Goal: Information Seeking & Learning: Check status

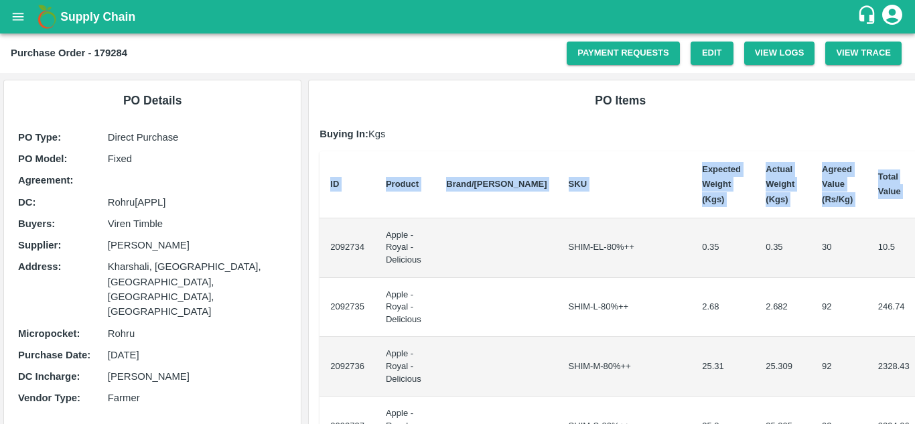
drag, startPoint x: 326, startPoint y: 241, endPoint x: 914, endPoint y: 263, distance: 588.4
click at [914, 263] on div "Supply Chain Purchase Order - 179284 Payment Requests Edit View Logs View Trace…" at bounding box center [457, 212] width 915 height 424
copy thead "ID Product Brand/[PERSON_NAME] Expected Weight (Kgs) Actual Weight (Kgs) Agreed…"
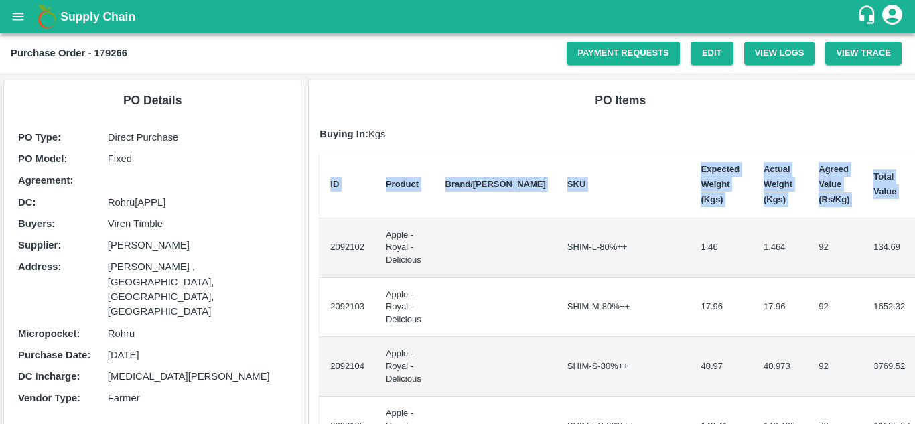
drag, startPoint x: 328, startPoint y: 238, endPoint x: 914, endPoint y: 261, distance: 586.5
click at [914, 261] on div "Supply Chain Purchase Order - 179266 Payment Requests Edit View Logs View Trace…" at bounding box center [457, 212] width 915 height 424
copy thead "ID Product Brand/[PERSON_NAME] Expected Weight (Kgs) Actual Weight (Kgs) Agreed…"
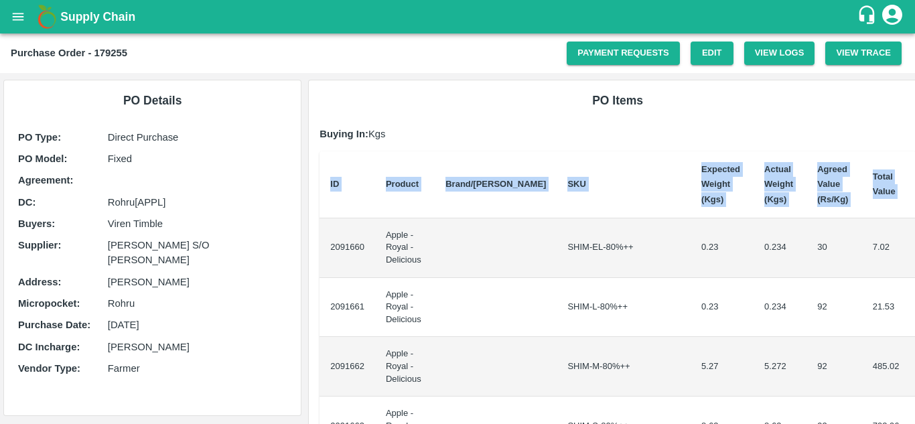
drag, startPoint x: 327, startPoint y: 239, endPoint x: 914, endPoint y: 310, distance: 591.6
click at [914, 310] on div "Supply Chain Purchase Order - 179255 Payment Requests Edit View Logs View Trace…" at bounding box center [457, 212] width 915 height 424
copy thead "ID Product Brand/[PERSON_NAME] Expected Weight (Kgs) Actual Weight (Kgs) Agreed…"
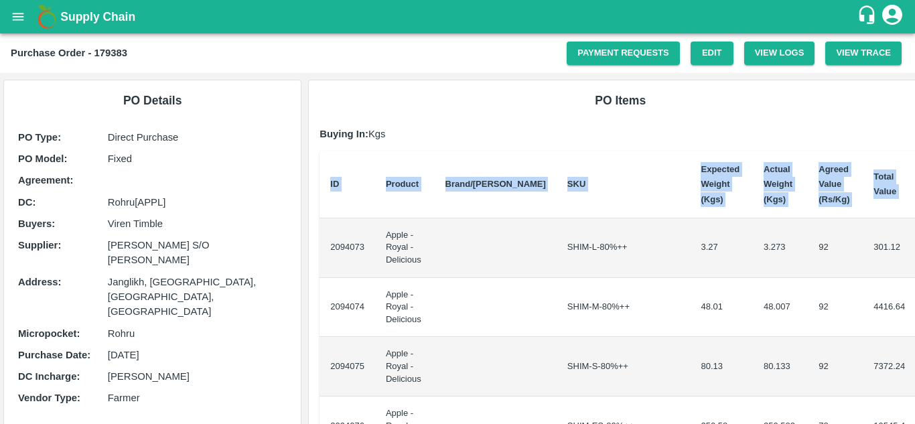
drag, startPoint x: 324, startPoint y: 242, endPoint x: 903, endPoint y: 278, distance: 579.8
copy thead "ID Product Brand/[PERSON_NAME] Expected Weight (Kgs) Actual Weight (Kgs) Agreed…"
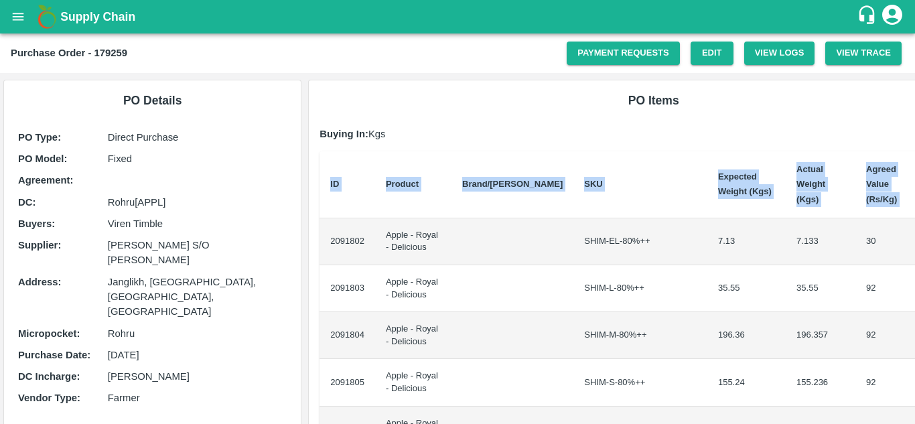
scroll to position [0, 27]
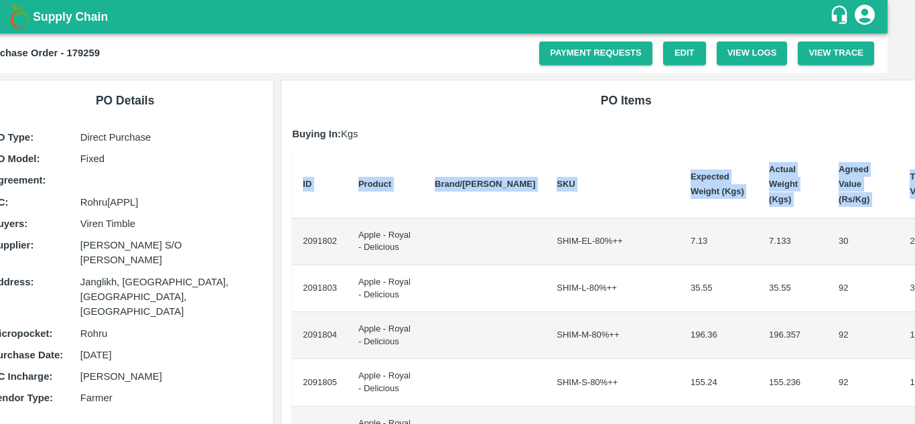
drag, startPoint x: 329, startPoint y: 225, endPoint x: 914, endPoint y: 298, distance: 589.9
click at [914, 298] on div "Supply Chain Purchase Order - 179259 Payment Requests Edit View Logs View Trace…" at bounding box center [457, 212] width 915 height 424
copy thead "ID Product Brand/[PERSON_NAME] Expected Weight (Kgs) Actual Weight (Kgs) Agreed…"
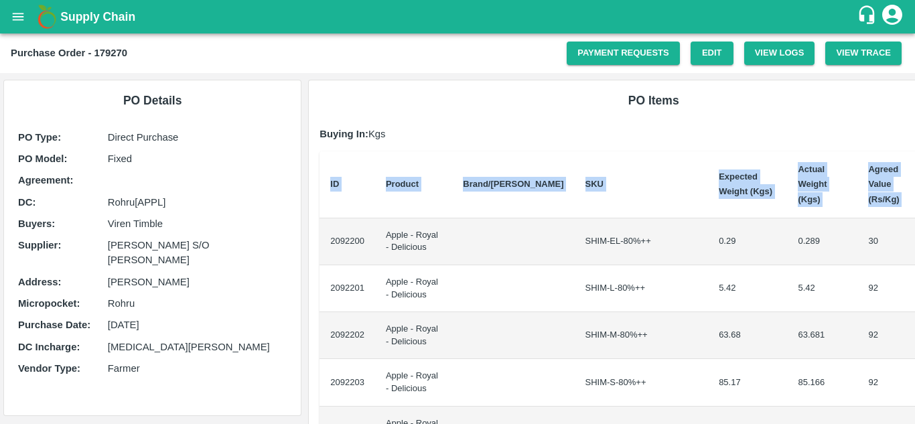
scroll to position [0, 27]
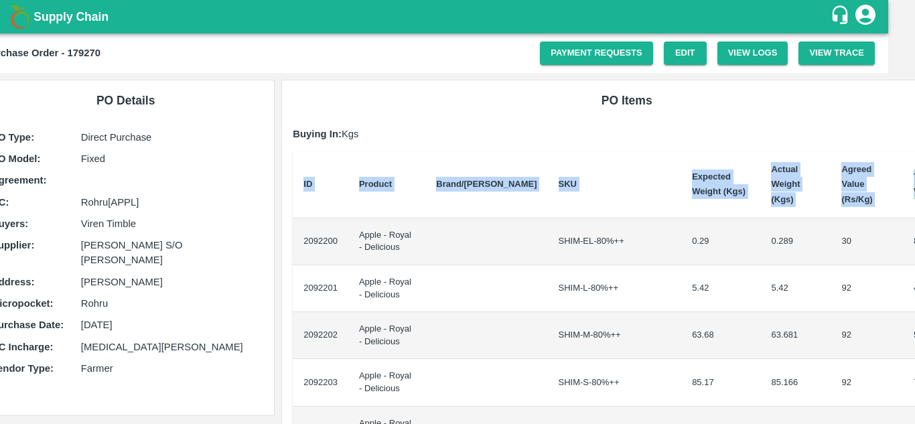
drag, startPoint x: 329, startPoint y: 226, endPoint x: 914, endPoint y: 390, distance: 607.7
click at [914, 390] on div "Supply Chain Purchase Order - 179270 Payment Requests Edit View Logs View Trace…" at bounding box center [457, 212] width 915 height 424
copy thead "ID Product Brand/[PERSON_NAME] Expected Weight (Kgs) Actual Weight (Kgs) Agreed…"
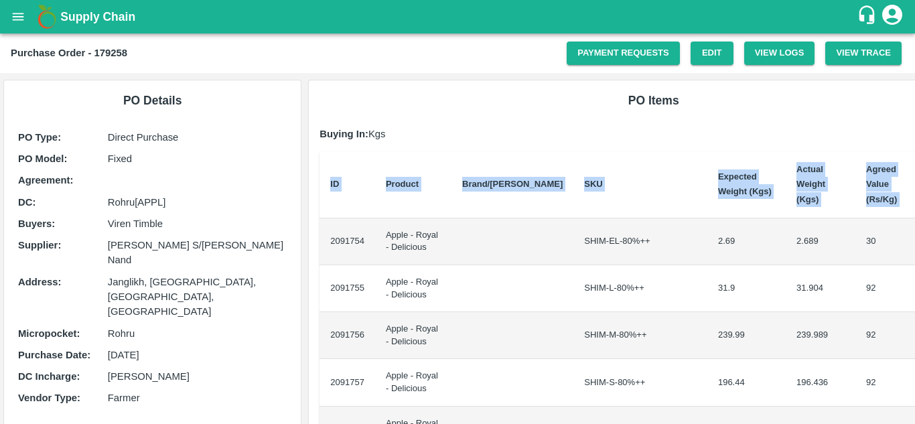
scroll to position [0, 28]
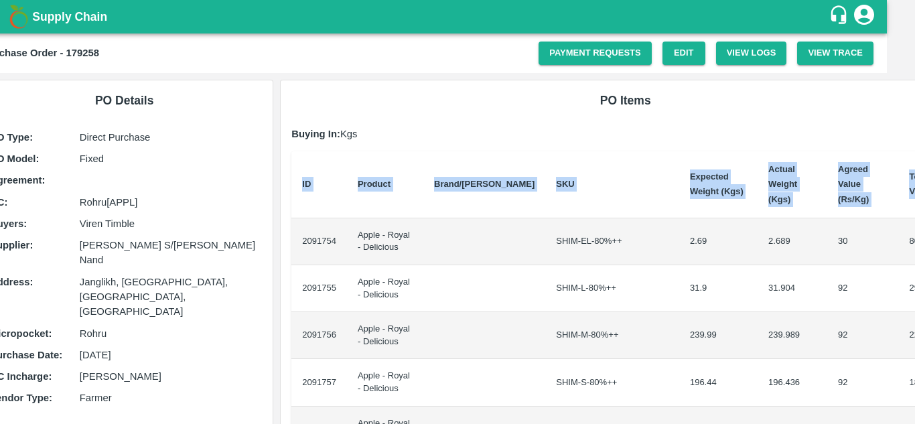
drag, startPoint x: 329, startPoint y: 226, endPoint x: 914, endPoint y: 300, distance: 590.0
click at [914, 300] on div "Supply Chain Purchase Order - 179258 Payment Requests Edit View Logs View Trace…" at bounding box center [457, 212] width 915 height 424
copy thead "ID Product Brand/[PERSON_NAME] Expected Weight (Kgs) Actual Weight (Kgs) Agreed…"
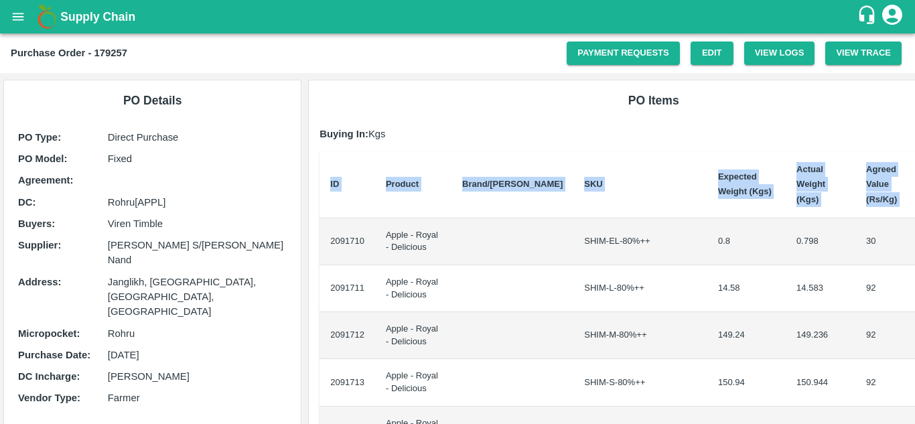
scroll to position [0, 27]
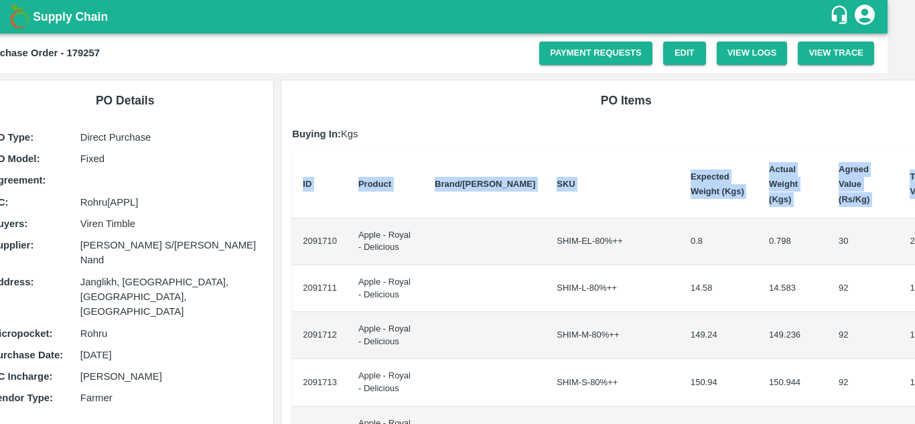
drag, startPoint x: 327, startPoint y: 228, endPoint x: 914, endPoint y: 288, distance: 590.4
click at [914, 288] on div "Supply Chain Purchase Order - 179257 Payment Requests Edit View Logs View Trace…" at bounding box center [457, 212] width 915 height 424
copy thead "ID Product Brand/[PERSON_NAME] Expected Weight (Kgs) Actual Weight (Kgs) Agreed…"
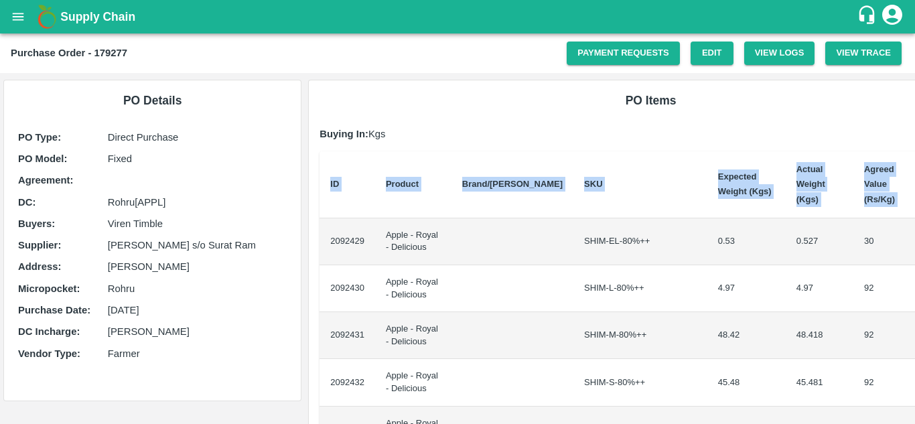
scroll to position [0, 23]
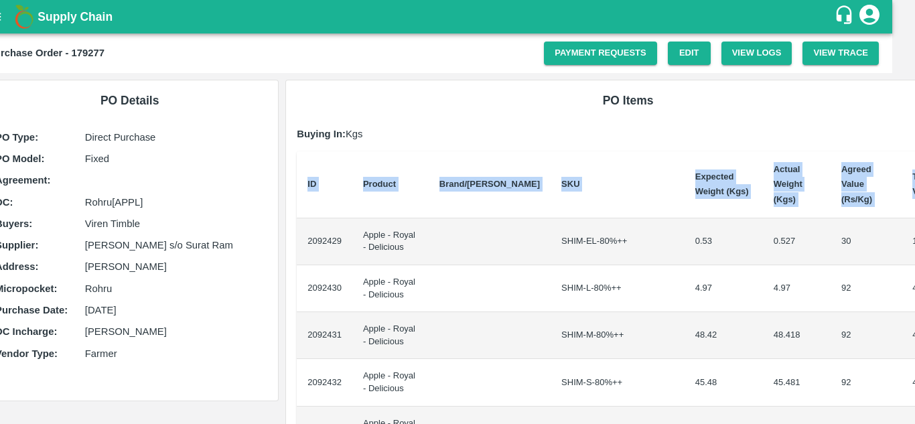
drag, startPoint x: 326, startPoint y: 224, endPoint x: 914, endPoint y: 315, distance: 595.0
click at [914, 315] on div "Supply Chain Purchase Order - 179277 Payment Requests Edit View Logs View Trace…" at bounding box center [457, 212] width 915 height 424
copy thead "ID Product Brand/[PERSON_NAME] Expected Weight (Kgs) Actual Weight (Kgs) Agreed…"
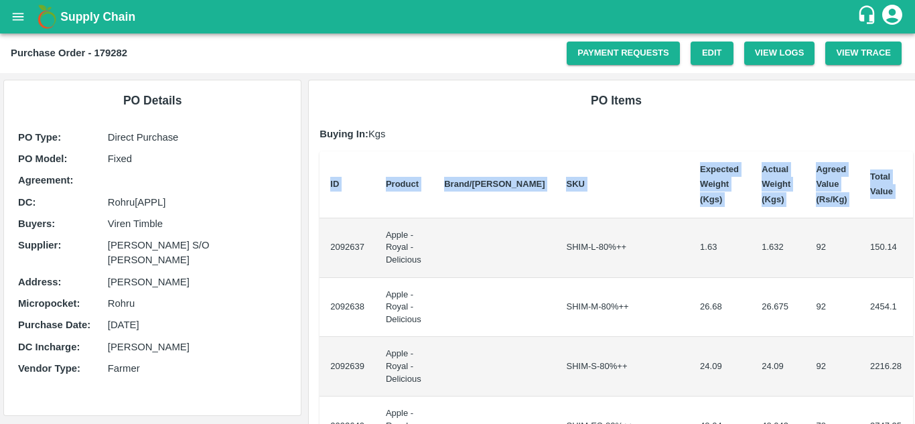
drag, startPoint x: 329, startPoint y: 237, endPoint x: 914, endPoint y: 294, distance: 588.1
click at [914, 294] on div "Supply Chain Purchase Order - 179282 Payment Requests Edit View Logs View Trace…" at bounding box center [457, 212] width 915 height 424
copy thead "ID Product Brand/[PERSON_NAME] Expected Weight (Kgs) Actual Weight (Kgs) Agreed…"
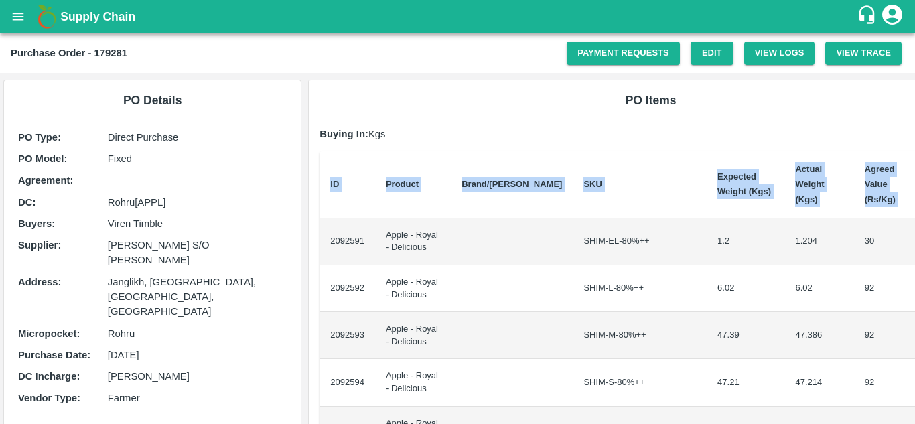
scroll to position [0, 23]
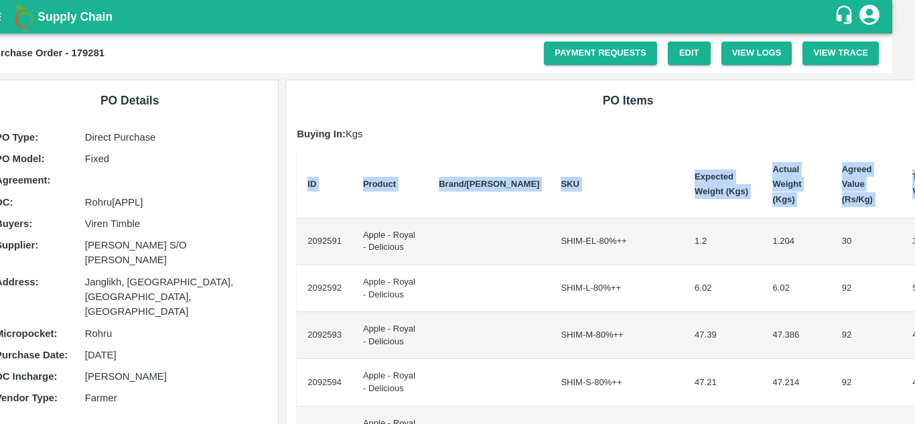
drag, startPoint x: 327, startPoint y: 226, endPoint x: 914, endPoint y: 345, distance: 599.2
click at [914, 345] on div "Supply Chain Purchase Order - 179281 Payment Requests Edit View Logs View Trace…" at bounding box center [457, 212] width 915 height 424
copy thead "ID Product Brand/[PERSON_NAME] Expected Weight (Kgs) Actual Weight (Kgs) Agreed…"
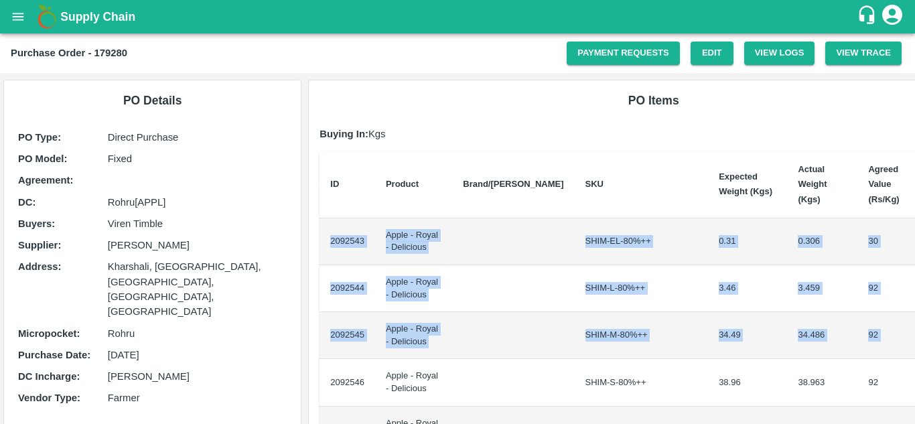
scroll to position [0, 27]
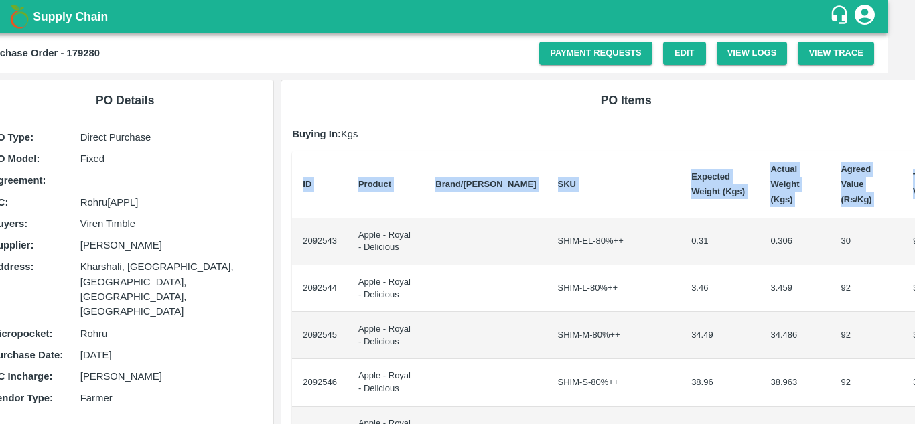
drag, startPoint x: 327, startPoint y: 222, endPoint x: 914, endPoint y: 334, distance: 598.0
click at [914, 334] on div "Supply Chain Purchase Order - 179280 Payment Requests Edit View Logs View Trace…" at bounding box center [457, 212] width 915 height 424
copy thead "ID Product Brand/[PERSON_NAME] Expected Weight (Kgs) Actual Weight (Kgs) Agreed…"
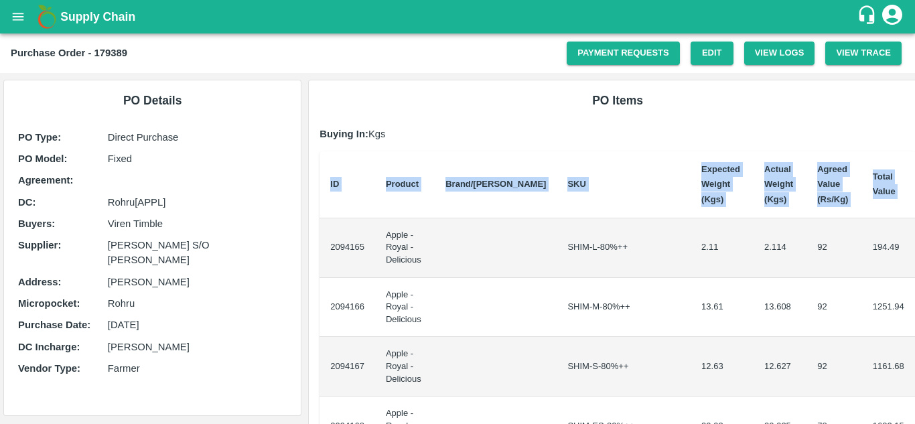
drag, startPoint x: 327, startPoint y: 237, endPoint x: 914, endPoint y: 295, distance: 589.5
click at [914, 295] on div "Supply Chain Purchase Order - 179389 Payment Requests Edit View Logs View Trace…" at bounding box center [457, 212] width 915 height 424
copy thead "ID Product Brand/[PERSON_NAME] Expected Weight (Kgs) Actual Weight (Kgs) Agreed…"
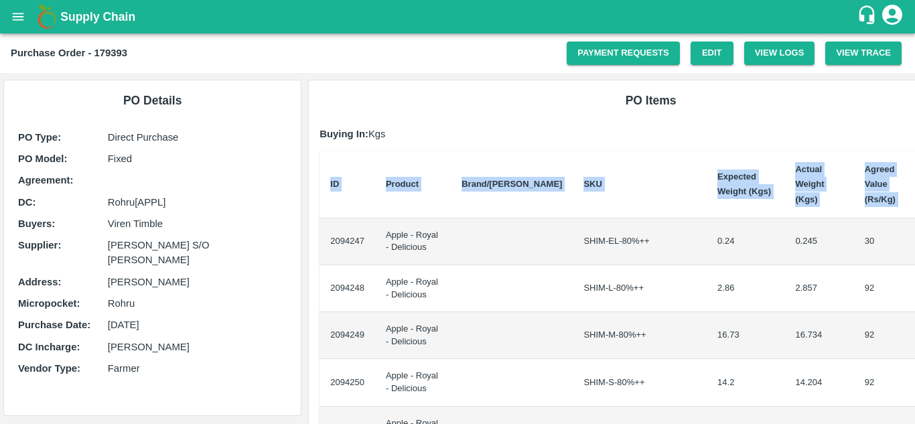
scroll to position [0, 23]
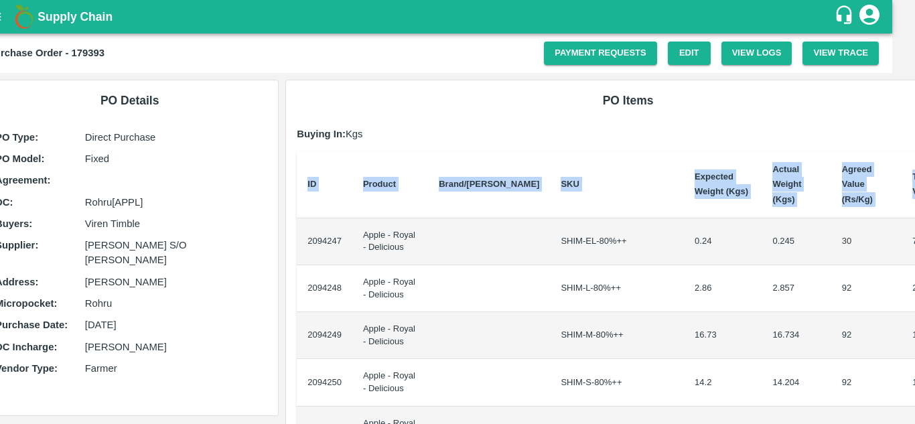
drag, startPoint x: 327, startPoint y: 228, endPoint x: 914, endPoint y: 310, distance: 593.0
click at [914, 310] on div "Supply Chain Purchase Order - 179393 Payment Requests Edit View Logs View Trace…" at bounding box center [457, 212] width 915 height 424
copy thead "ID Product Brand/[PERSON_NAME] Expected Weight (Kgs) Actual Weight (Kgs) Agreed…"
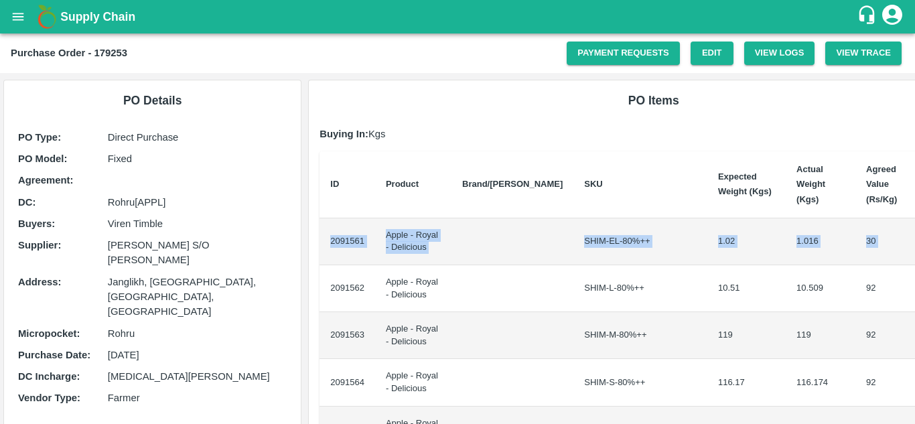
scroll to position [0, 27]
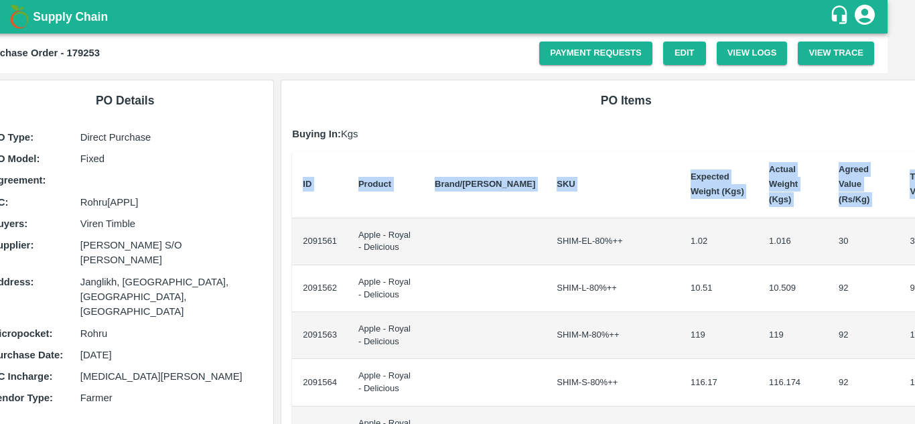
drag, startPoint x: 327, startPoint y: 226, endPoint x: 914, endPoint y: 304, distance: 592.5
click at [914, 304] on div "Supply Chain Purchase Order - 179253 Payment Requests Edit View Logs View Trace…" at bounding box center [457, 212] width 915 height 424
copy thead "ID Product Brand/[PERSON_NAME] Expected Weight (Kgs) Actual Weight (Kgs) Agreed…"
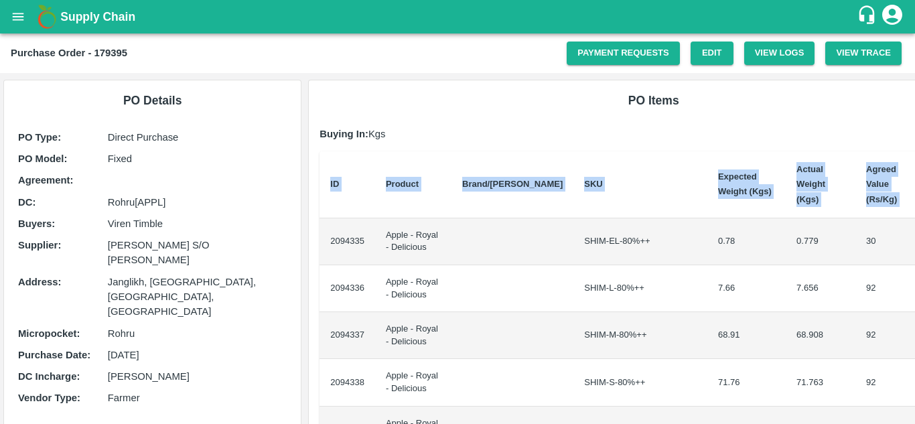
scroll to position [0, 28]
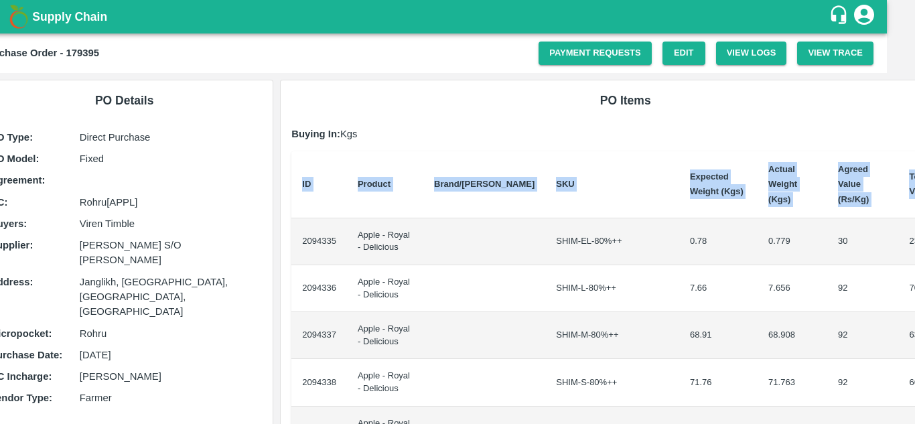
drag, startPoint x: 327, startPoint y: 229, endPoint x: 914, endPoint y: 347, distance: 598.4
click at [914, 347] on div "Supply Chain Purchase Order - 179395 Payment Requests Edit View Logs View Trace…" at bounding box center [457, 212] width 915 height 424
copy thead "ID Product Brand/[PERSON_NAME] Expected Weight (Kgs) Actual Weight (Kgs) Agreed…"
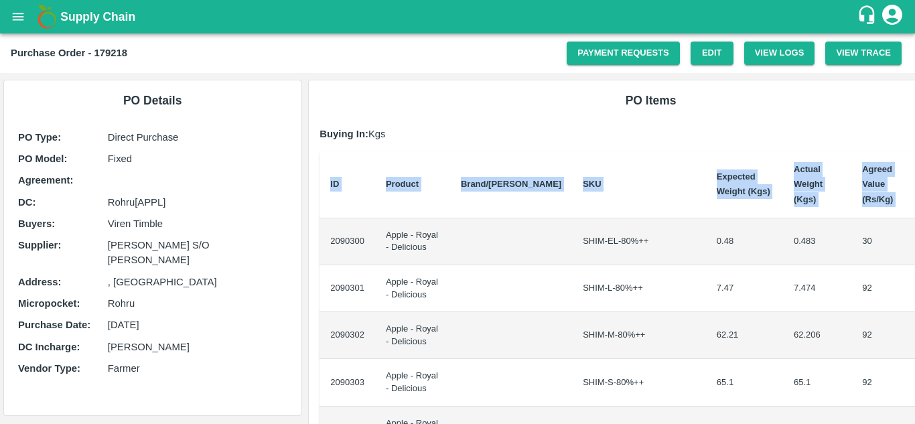
scroll to position [0, 22]
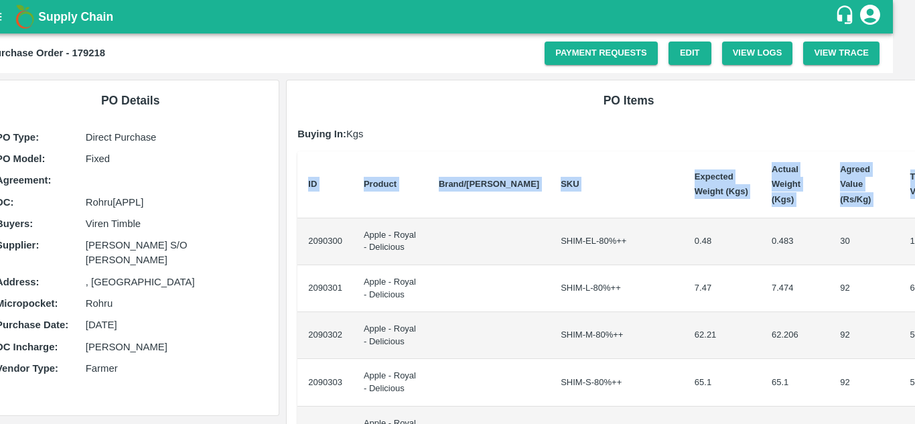
drag, startPoint x: 326, startPoint y: 224, endPoint x: 914, endPoint y: 297, distance: 592.5
click at [914, 297] on div "Supply Chain Purchase Order - 179218 Payment Requests Edit View Logs View Trace…" at bounding box center [457, 212] width 915 height 424
copy thead "ID Product Brand/[PERSON_NAME] Expected Weight (Kgs) Actual Weight (Kgs) Agreed…"
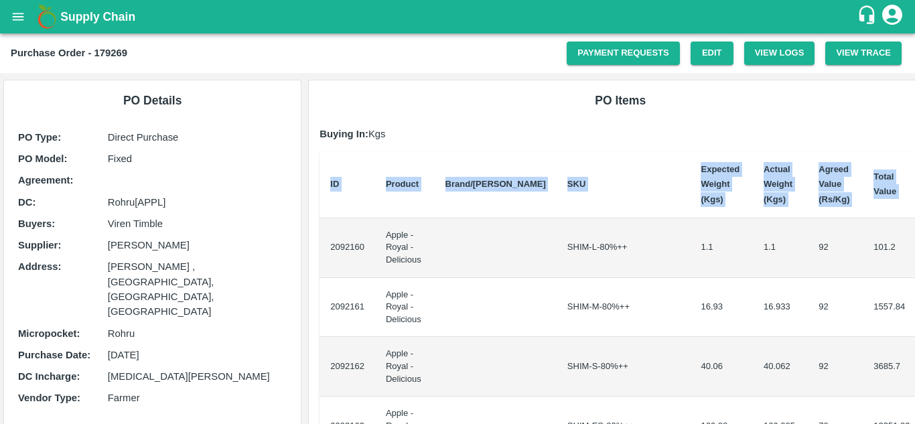
drag, startPoint x: 327, startPoint y: 241, endPoint x: 914, endPoint y: 293, distance: 589.6
click at [914, 293] on div "Supply Chain Purchase Order - 179269 Payment Requests Edit View Logs View Trace…" at bounding box center [457, 212] width 915 height 424
copy thead "ID Product Brand/[PERSON_NAME] Expected Weight (Kgs) Actual Weight (Kgs) Agreed…"
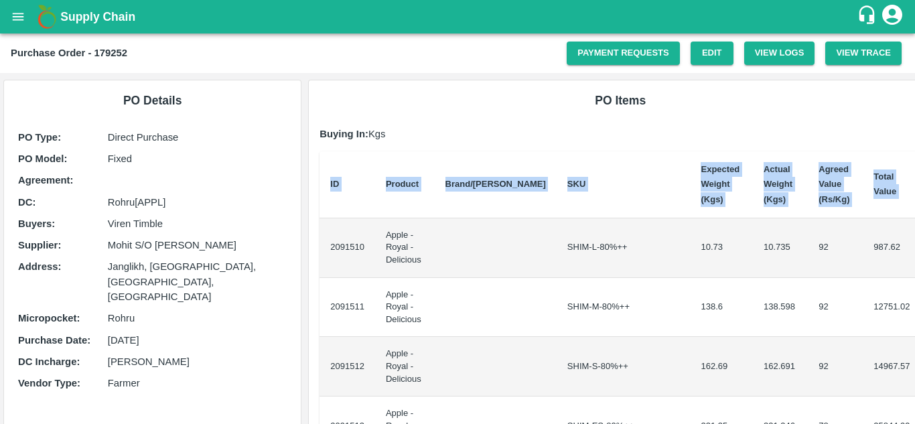
drag, startPoint x: 327, startPoint y: 241, endPoint x: 914, endPoint y: 297, distance: 590.0
click at [914, 297] on div "Supply Chain Purchase Order - 179252 Payment Requests Edit View Logs View Trace…" at bounding box center [457, 212] width 915 height 424
copy thead "ID Product Brand/[PERSON_NAME] Expected Weight (Kgs) Actual Weight (Kgs) Agreed…"
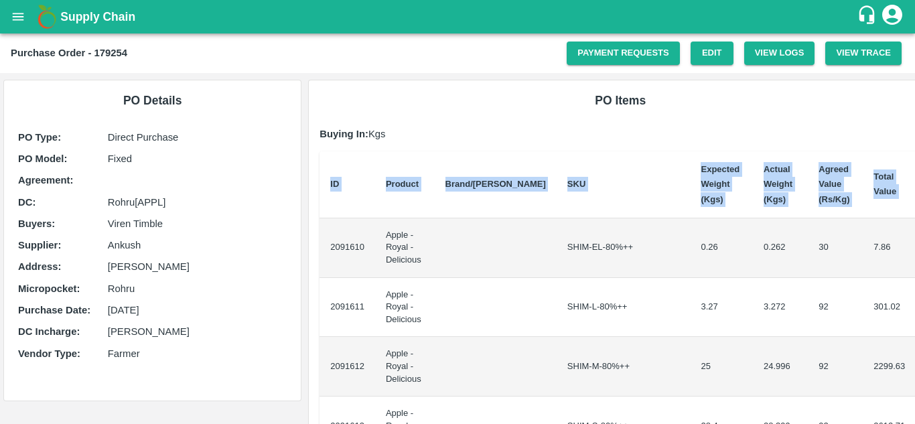
drag, startPoint x: 327, startPoint y: 241, endPoint x: 914, endPoint y: 364, distance: 600.0
click at [914, 364] on div "Supply Chain Purchase Order - 179254 Payment Requests Edit View Logs View Trace…" at bounding box center [457, 212] width 915 height 424
copy thead "ID Product Brand/[PERSON_NAME] Expected Weight (Kgs) Actual Weight (Kgs) Agreed…"
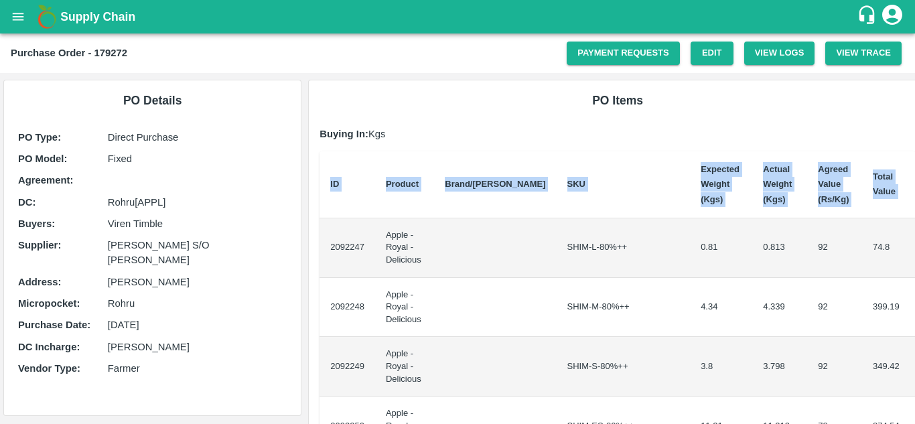
drag, startPoint x: 327, startPoint y: 244, endPoint x: 914, endPoint y: 303, distance: 590.3
click at [914, 303] on div "Supply Chain Purchase Order - 179272 Payment Requests Edit View Logs View Trace…" at bounding box center [457, 212] width 915 height 424
copy thead "ID Product Brand/[PERSON_NAME] Expected Weight (Kgs) Actual Weight (Kgs) Agreed…"
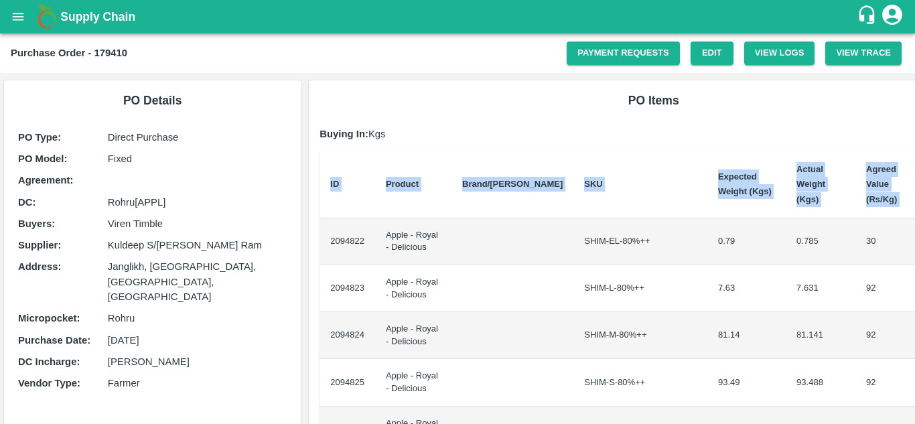
scroll to position [0, 28]
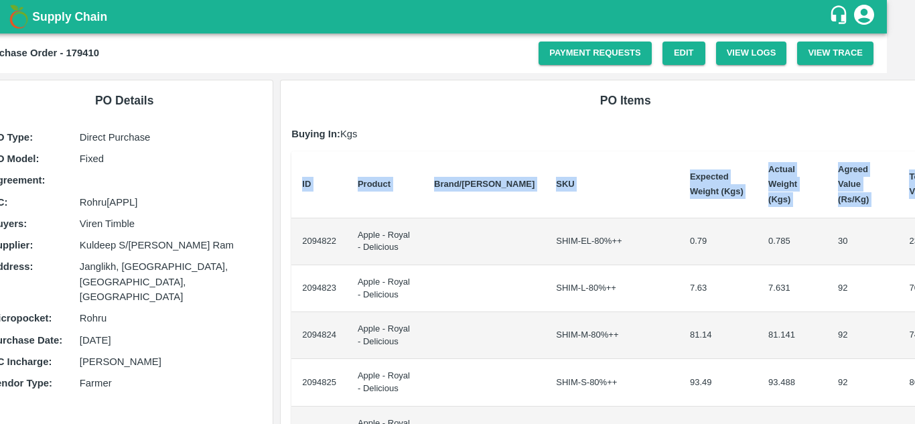
drag, startPoint x: 325, startPoint y: 228, endPoint x: 914, endPoint y: 313, distance: 594.9
click at [914, 313] on div "Supply Chain Purchase Order - 179410 Payment Requests Edit View Logs View Trace…" at bounding box center [457, 212] width 915 height 424
copy thead "ID Product Brand/[PERSON_NAME] Expected Weight (Kgs) Actual Weight (Kgs) Agreed…"
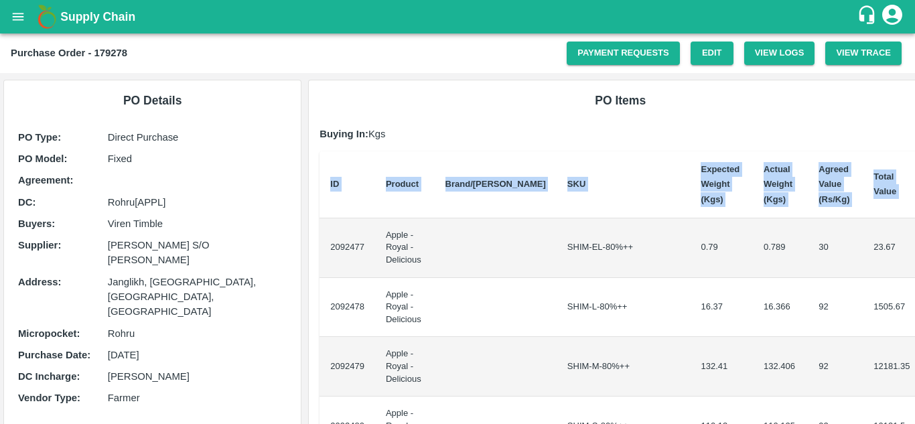
drag, startPoint x: 324, startPoint y: 241, endPoint x: 914, endPoint y: 282, distance: 591.4
click at [914, 282] on div "Supply Chain Purchase Order - 179278 Payment Requests Edit View Logs View Trace…" at bounding box center [457, 212] width 915 height 424
copy thead "ID Product Brand/[PERSON_NAME] Expected Weight (Kgs) Actual Weight (Kgs) Agreed…"
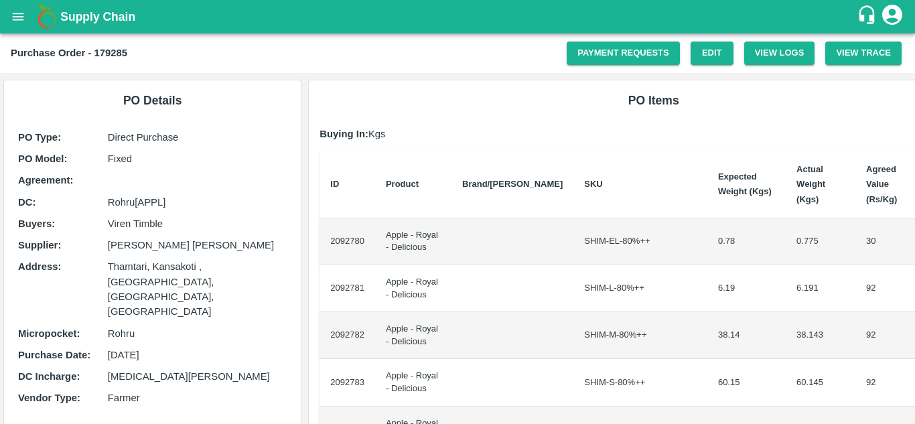
click at [322, 241] on td "2092780" at bounding box center [347, 241] width 56 height 47
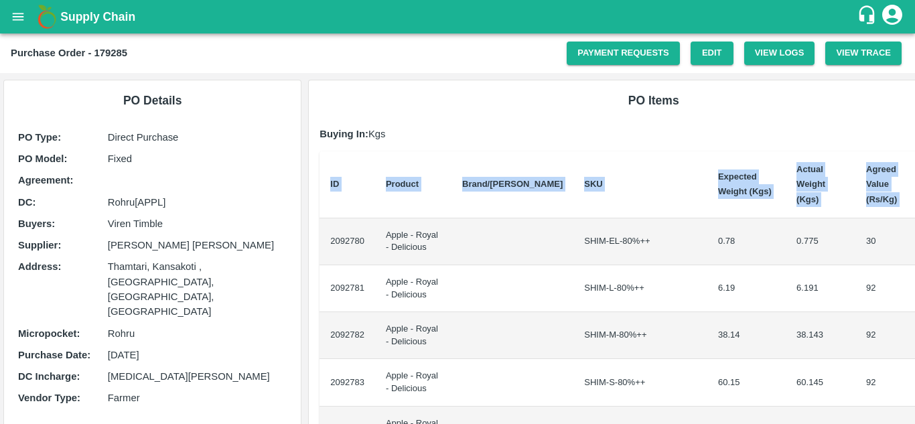
scroll to position [0, 28]
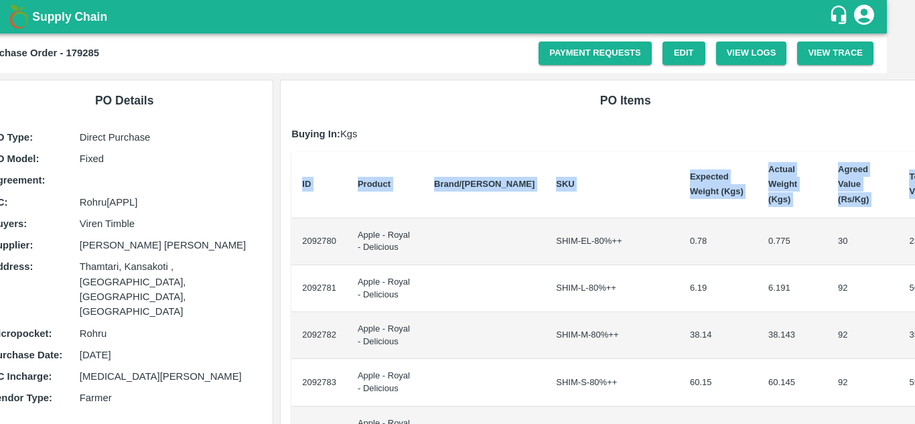
drag, startPoint x: 324, startPoint y: 227, endPoint x: 914, endPoint y: 359, distance: 604.6
click at [914, 359] on div "Supply Chain Purchase Order - 179285 Payment Requests Edit View Logs View Trace…" at bounding box center [457, 212] width 915 height 424
copy thead "ID Product Brand/[PERSON_NAME] Expected Weight (Kgs) Actual Weight (Kgs) Agreed…"
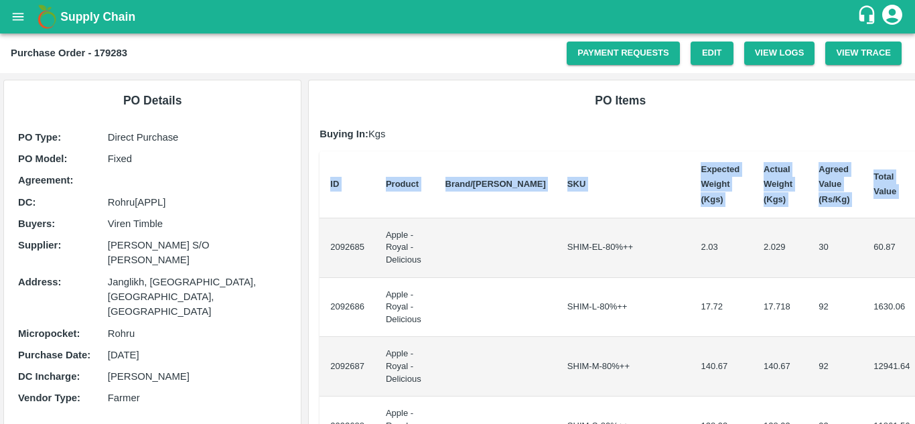
drag, startPoint x: 327, startPoint y: 240, endPoint x: 914, endPoint y: 299, distance: 590.4
click at [914, 299] on div "Supply Chain Purchase Order - 179283 Payment Requests Edit View Logs View Trace…" at bounding box center [457, 212] width 915 height 424
copy thead "ID Product Brand/[PERSON_NAME] Expected Weight (Kgs) Actual Weight (Kgs) Agreed…"
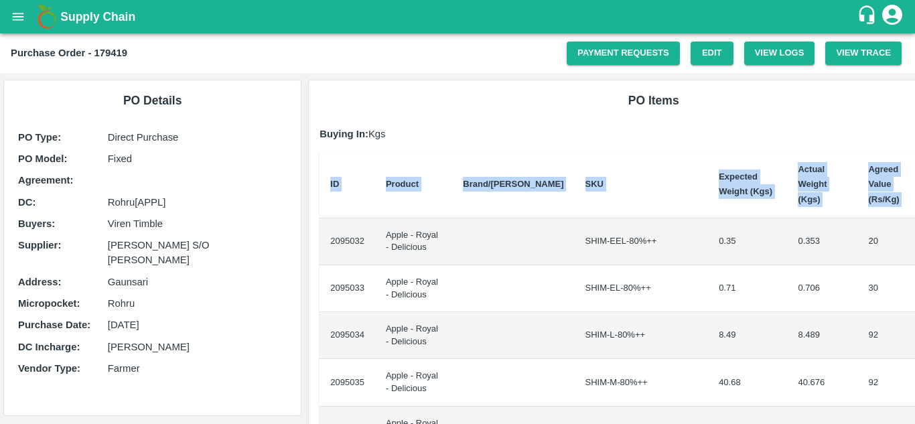
scroll to position [0, 28]
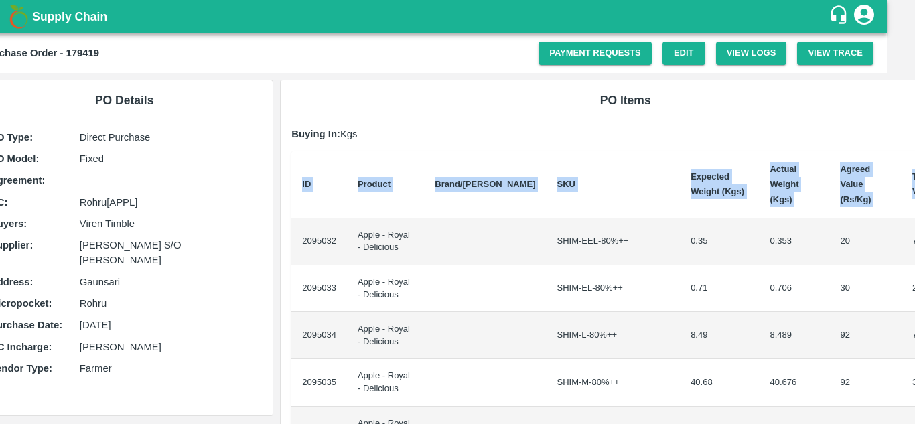
drag, startPoint x: 327, startPoint y: 230, endPoint x: 914, endPoint y: 293, distance: 590.6
click at [914, 293] on div "Supply Chain Purchase Order - 179419 Payment Requests Edit View Logs View Trace…" at bounding box center [457, 212] width 915 height 424
copy thead "ID Product Brand/[PERSON_NAME] Expected Weight (Kgs) Actual Weight (Kgs) Agreed…"
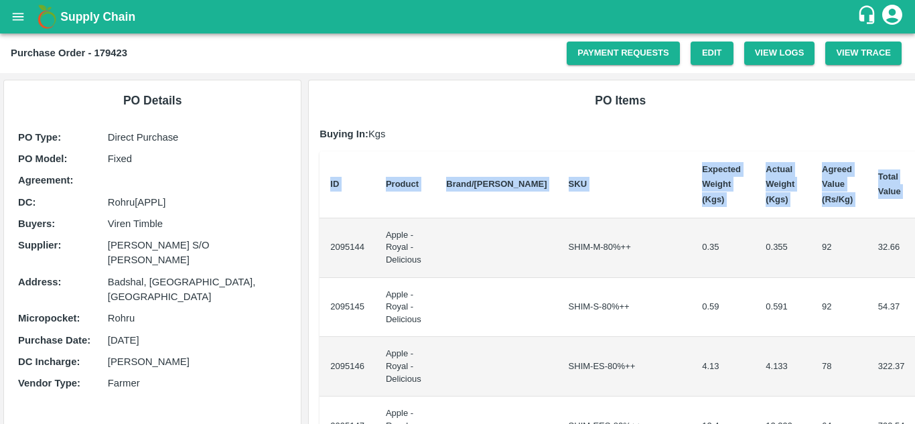
drag, startPoint x: 328, startPoint y: 240, endPoint x: 914, endPoint y: 294, distance: 588.5
click at [914, 294] on div "Supply Chain Purchase Order - 179423 Payment Requests Edit View Logs View Trace…" at bounding box center [457, 212] width 915 height 424
copy thead "ID Product Brand/[PERSON_NAME] Expected Weight (Kgs) Actual Weight (Kgs) Agreed…"
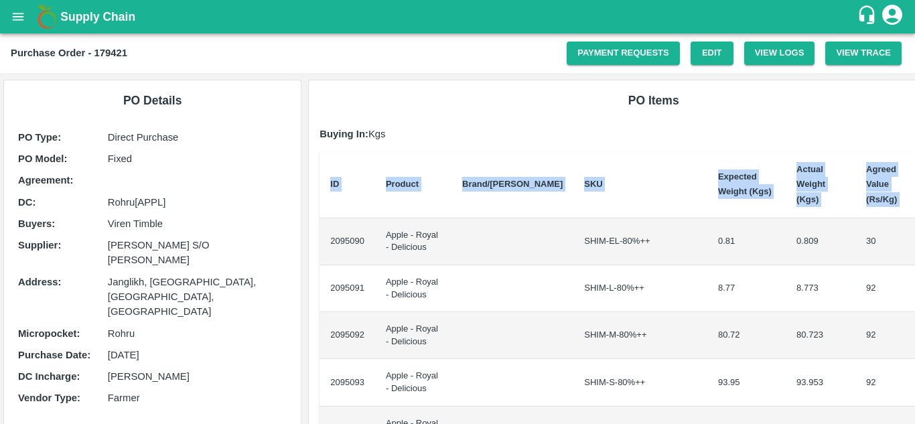
scroll to position [0, 28]
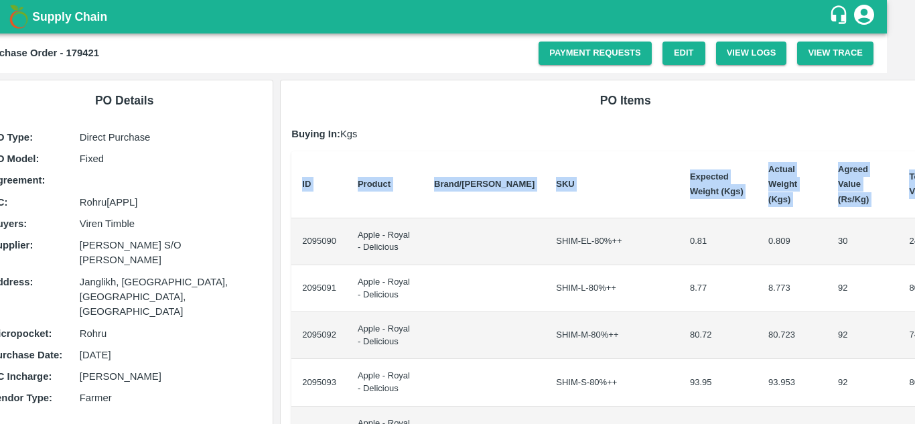
drag, startPoint x: 328, startPoint y: 225, endPoint x: 914, endPoint y: 293, distance: 590.0
click at [914, 293] on div "Supply Chain Purchase Order - 179421 Payment Requests Edit View Logs View Trace…" at bounding box center [457, 212] width 915 height 424
copy thead "ID Product Brand/[PERSON_NAME] Expected Weight (Kgs) Actual Weight (Kgs) Agreed…"
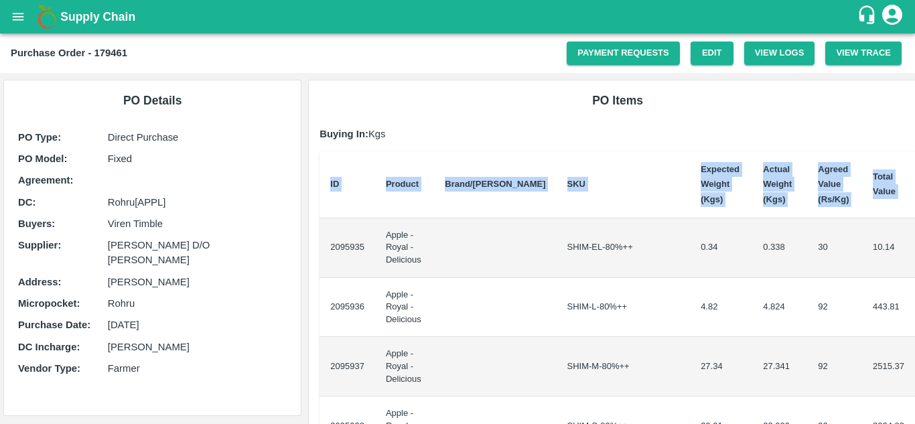
drag, startPoint x: 327, startPoint y: 235, endPoint x: 914, endPoint y: 311, distance: 592.2
click at [914, 311] on div "Supply Chain Purchase Order - 179461 Payment Requests Edit View Logs View Trace…" at bounding box center [457, 212] width 915 height 424
copy thead "ID Product Brand/[PERSON_NAME] Expected Weight (Kgs) Actual Weight (Kgs) Agreed…"
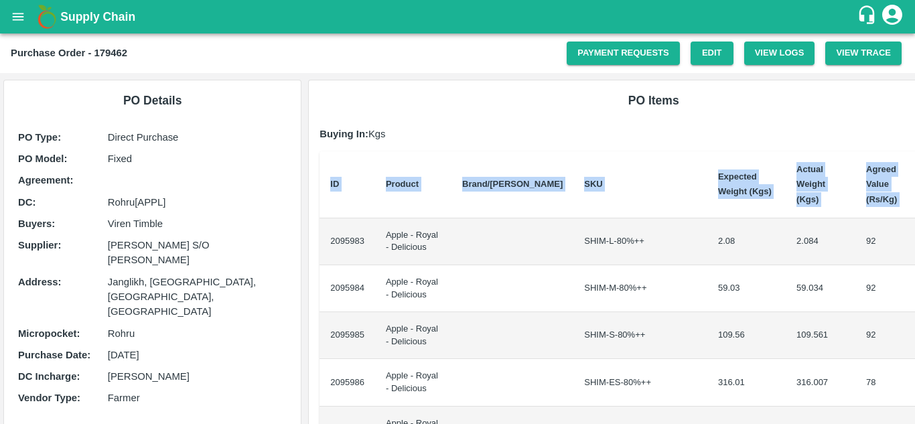
scroll to position [0, 28]
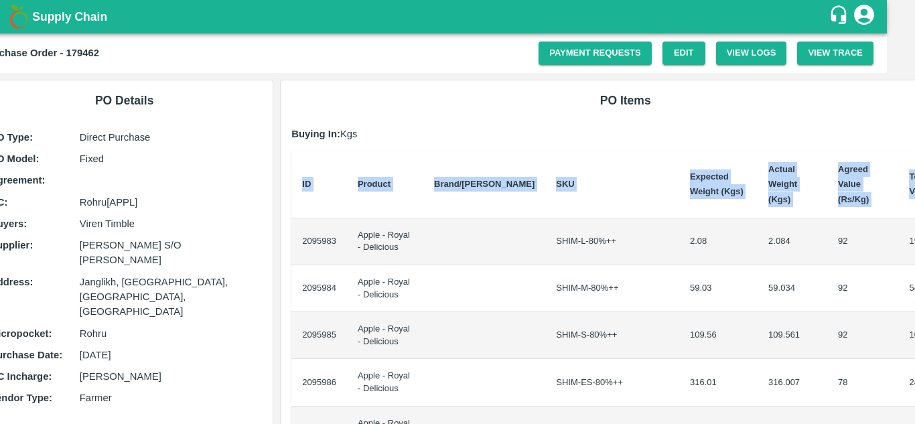
drag, startPoint x: 327, startPoint y: 220, endPoint x: 914, endPoint y: 313, distance: 594.6
click at [914, 313] on div "Supply Chain Purchase Order - 179462 Payment Requests Edit View Logs View Trace…" at bounding box center [457, 212] width 915 height 424
copy thead "ID Product Brand/[PERSON_NAME] Expected Weight (Kgs) Actual Weight (Kgs) Agreed…"
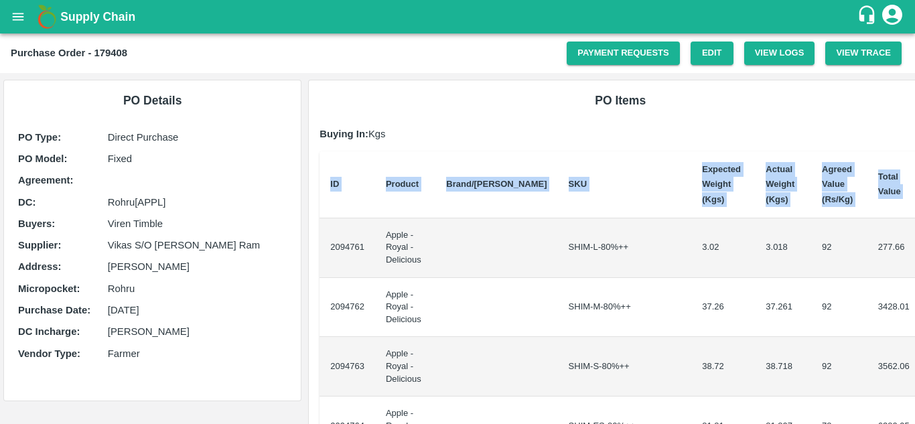
drag, startPoint x: 327, startPoint y: 237, endPoint x: 914, endPoint y: 346, distance: 596.6
click at [914, 346] on div "Supply Chain Purchase Order - 179408 Payment Requests Edit View Logs View Trace…" at bounding box center [457, 212] width 915 height 424
copy thead "ID Product Brand/[PERSON_NAME] Expected Weight (Kgs) Actual Weight (Kgs) Agreed…"
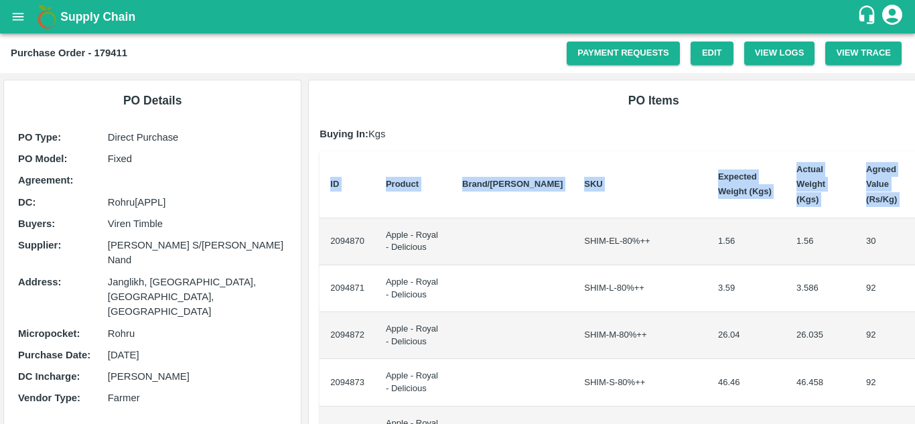
scroll to position [0, 28]
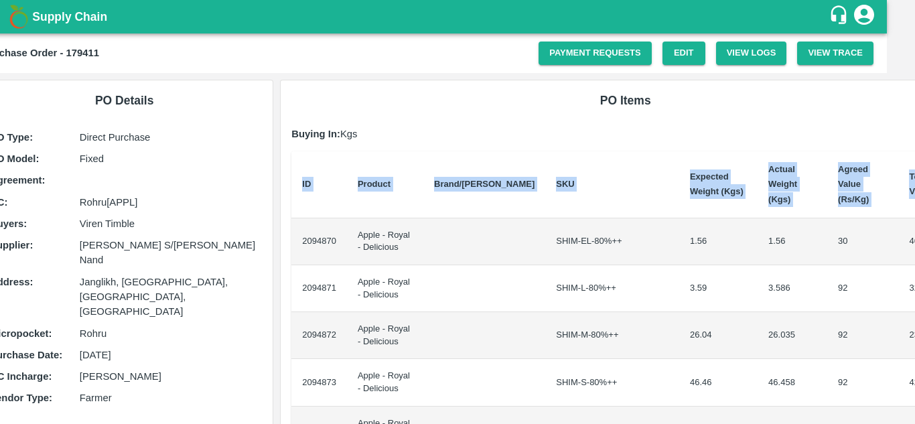
drag, startPoint x: 326, startPoint y: 225, endPoint x: 914, endPoint y: 297, distance: 592.4
click at [914, 297] on div "Supply Chain Purchase Order - 179411 Payment Requests Edit View Logs View Trace…" at bounding box center [457, 212] width 915 height 424
copy thead "ID Product Brand/[PERSON_NAME] Expected Weight (Kgs) Actual Weight (Kgs) Agreed…"
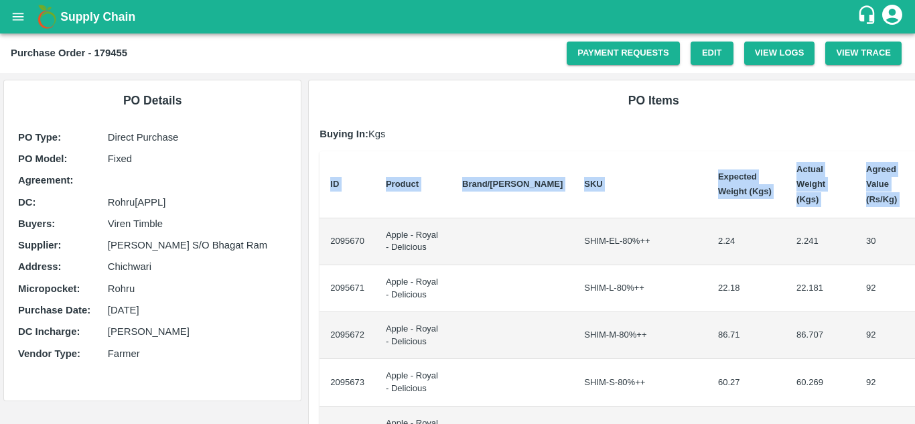
scroll to position [0, 28]
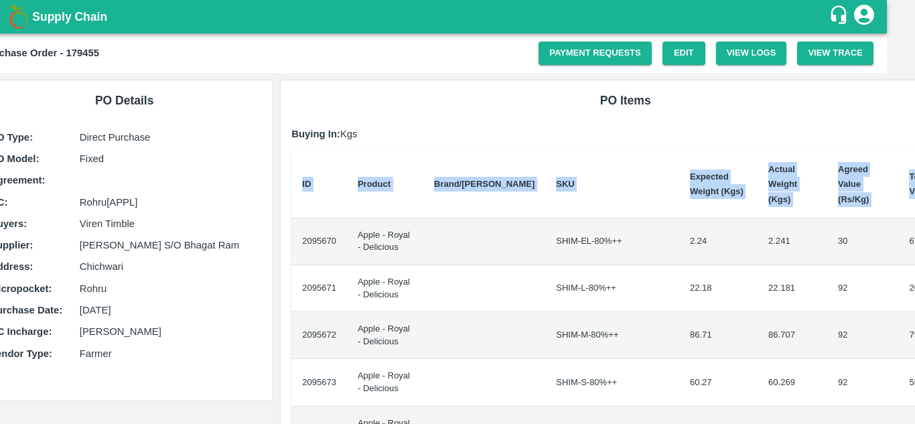
drag, startPoint x: 328, startPoint y: 228, endPoint x: 914, endPoint y: 287, distance: 589.0
click at [914, 287] on div "Supply Chain Purchase Order - 179455 Payment Requests Edit View Logs View Trace…" at bounding box center [457, 212] width 915 height 424
copy thead "ID Product Brand/[PERSON_NAME] Expected Weight (Kgs) Actual Weight (Kgs) Agreed…"
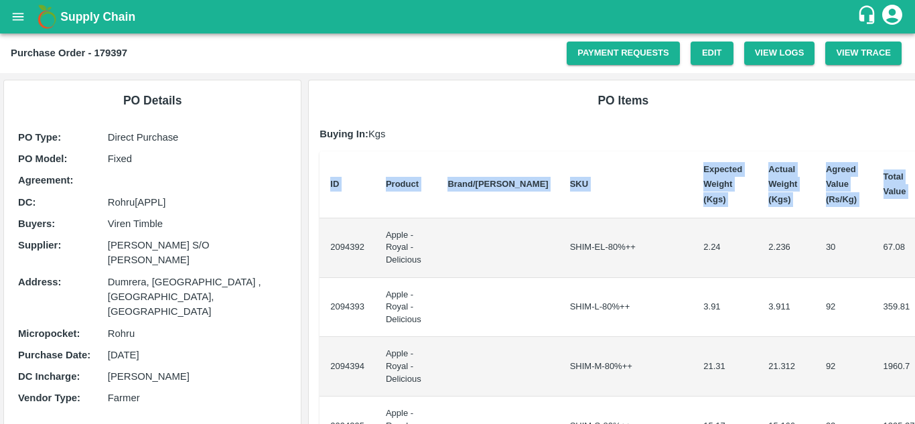
drag, startPoint x: 326, startPoint y: 239, endPoint x: 914, endPoint y: 309, distance: 592.2
click at [914, 309] on div "Supply Chain Purchase Order - 179397 Payment Requests Edit View Logs View Trace…" at bounding box center [457, 212] width 915 height 424
copy thead "ID Product Brand/[PERSON_NAME] Expected Weight (Kgs) Actual Weight (Kgs) Agreed…"
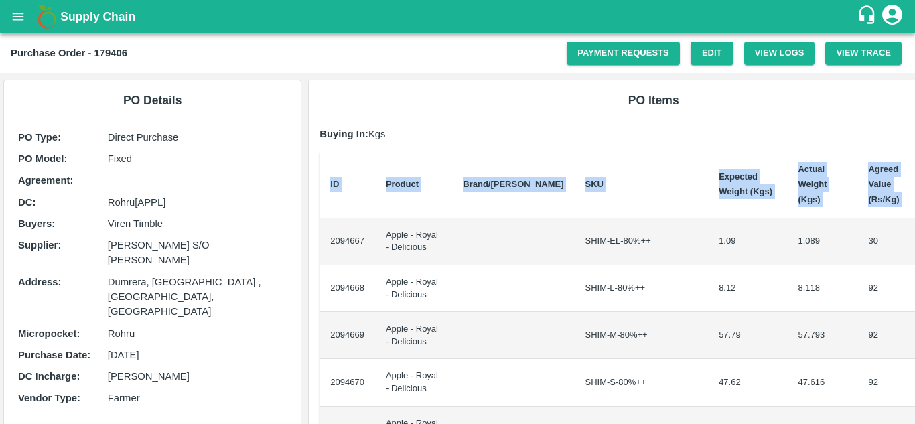
scroll to position [0, 28]
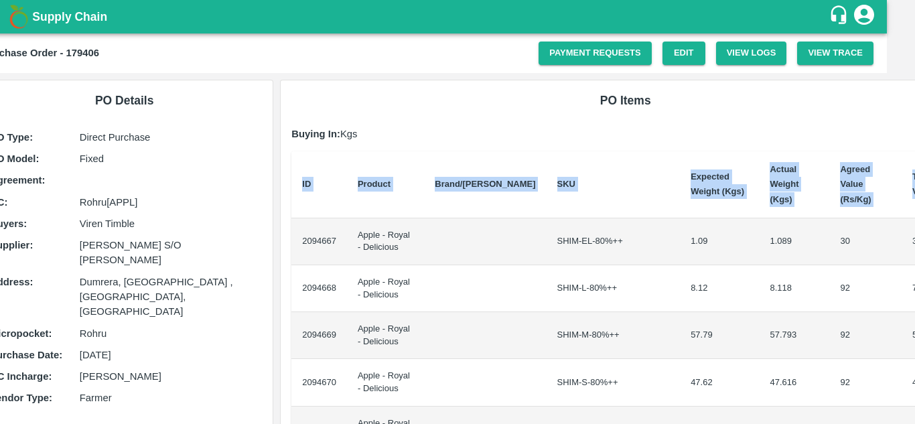
drag, startPoint x: 323, startPoint y: 224, endPoint x: 914, endPoint y: 252, distance: 591.3
click at [914, 252] on div "Supply Chain Purchase Order - 179406 Payment Requests Edit View Logs View Trace…" at bounding box center [457, 212] width 915 height 424
copy thead "ID Product Brand/[PERSON_NAME] Expected Weight (Kgs) Actual Weight (Kgs) Agreed…"
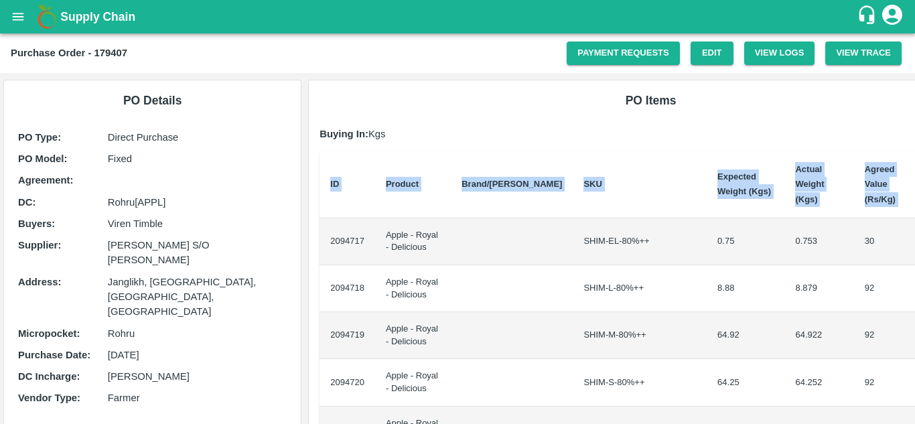
scroll to position [0, 23]
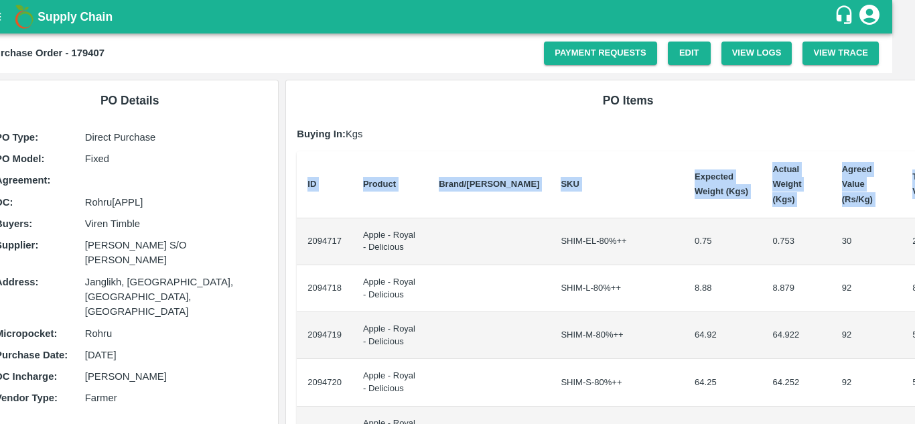
drag, startPoint x: 324, startPoint y: 223, endPoint x: 914, endPoint y: 340, distance: 601.4
click at [914, 340] on div "Supply Chain Purchase Order - 179407 Payment Requests Edit View Logs View Trace…" at bounding box center [457, 212] width 915 height 424
copy thead "ID Product Brand/[PERSON_NAME] Expected Weight (Kgs) Actual Weight (Kgs) Agreed…"
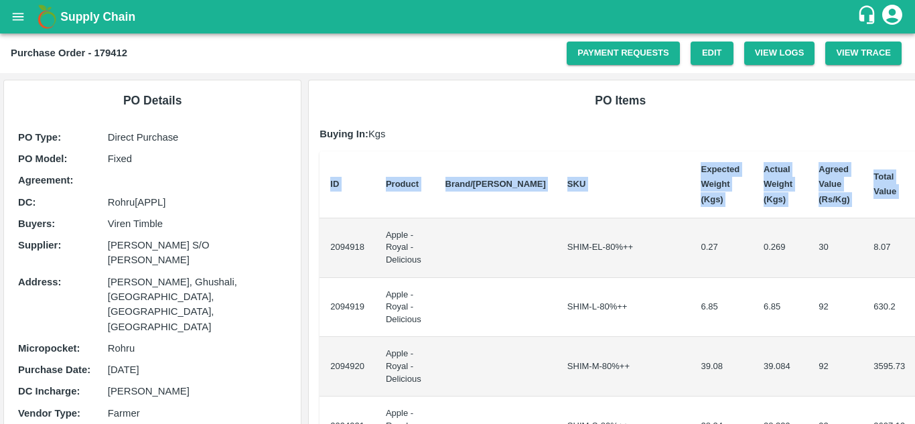
drag, startPoint x: 328, startPoint y: 242, endPoint x: 914, endPoint y: 320, distance: 591.2
click at [914, 320] on div "Supply Chain Purchase Order - 179412 Payment Requests Edit View Logs View Trace…" at bounding box center [457, 212] width 915 height 424
copy thead "ID Product Brand/[PERSON_NAME] Expected Weight (Kgs) Actual Weight (Kgs) Agreed…"
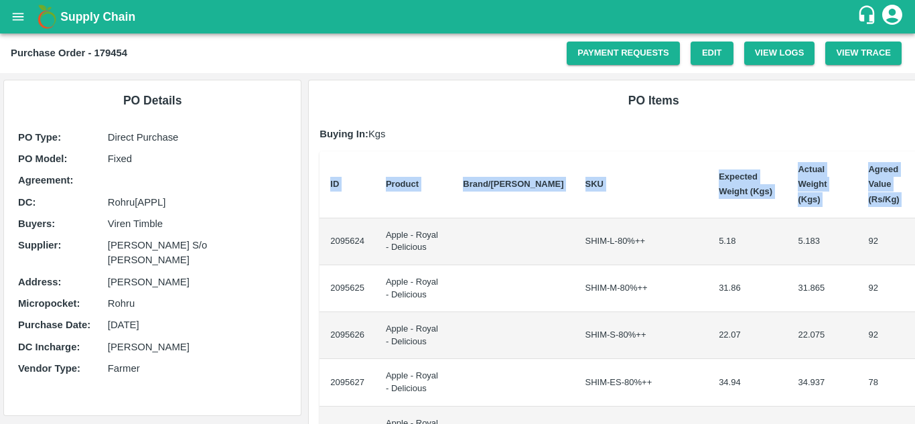
scroll to position [0, 27]
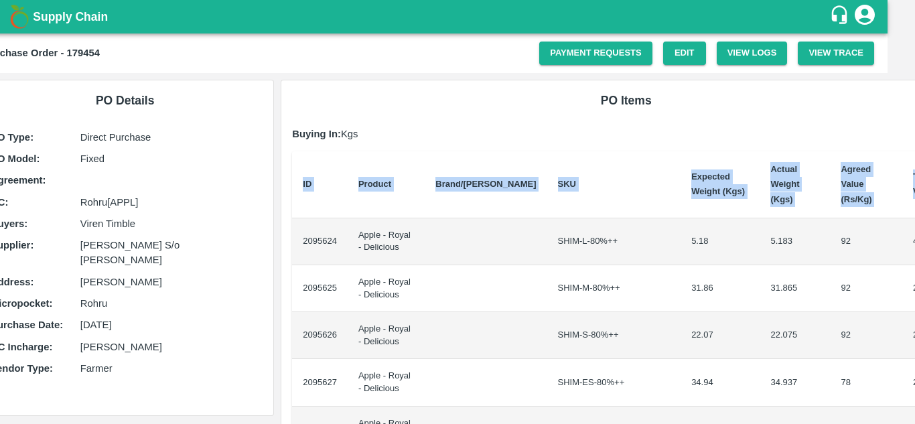
drag, startPoint x: 330, startPoint y: 228, endPoint x: 914, endPoint y: 240, distance: 584.8
click at [914, 240] on div "Supply Chain Purchase Order - 179454 Payment Requests Edit View Logs View Trace…" at bounding box center [457, 212] width 915 height 424
copy thead "ID Product Brand/[PERSON_NAME] Expected Weight (Kgs) Actual Weight (Kgs) Agreed…"
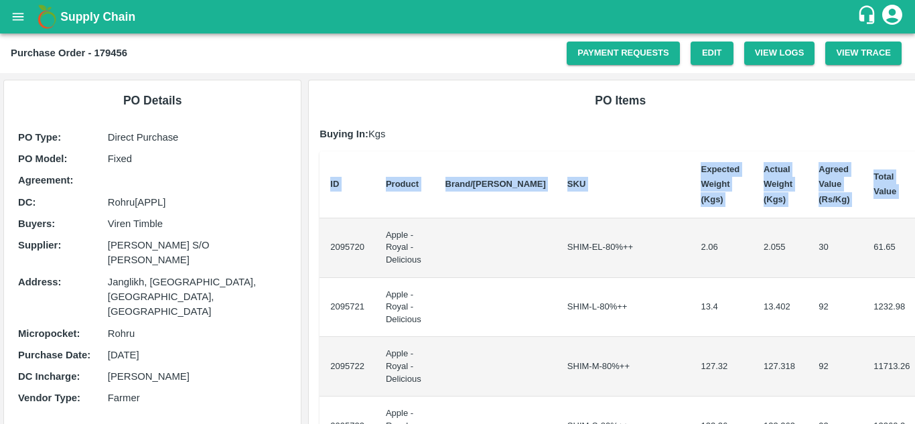
drag, startPoint x: 325, startPoint y: 241, endPoint x: 914, endPoint y: 312, distance: 593.0
click at [914, 312] on div "Supply Chain Purchase Order - 179456 Payment Requests Edit View Logs View Trace…" at bounding box center [457, 212] width 915 height 424
copy thead "ID Product Brand/[PERSON_NAME] Expected Weight (Kgs) Actual Weight (Kgs) Agreed…"
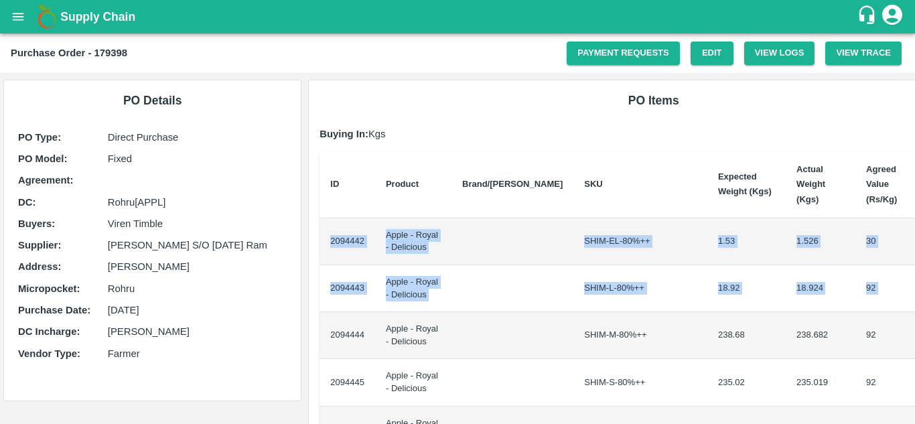
scroll to position [0, 28]
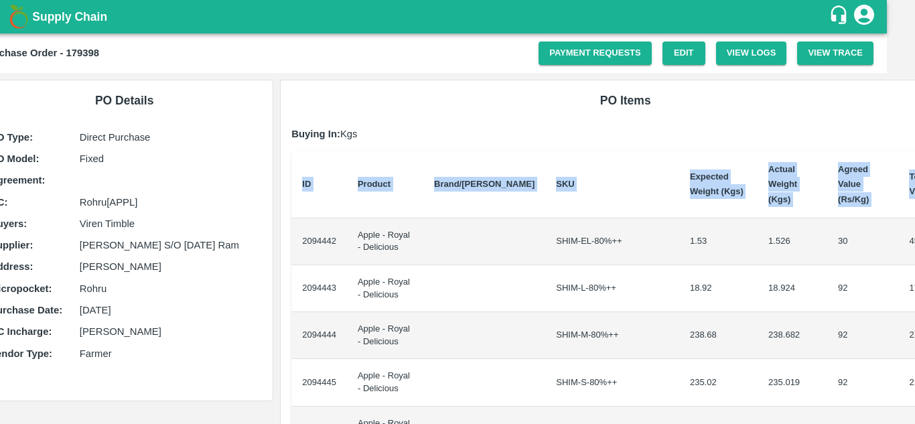
drag, startPoint x: 326, startPoint y: 226, endPoint x: 914, endPoint y: 298, distance: 592.5
click at [914, 298] on div "Supply Chain Purchase Order - 179398 Payment Requests Edit View Logs View Trace…" at bounding box center [457, 212] width 915 height 424
copy thead "ID Product Brand/[PERSON_NAME] Expected Weight (Kgs) Actual Weight (Kgs) Agreed…"
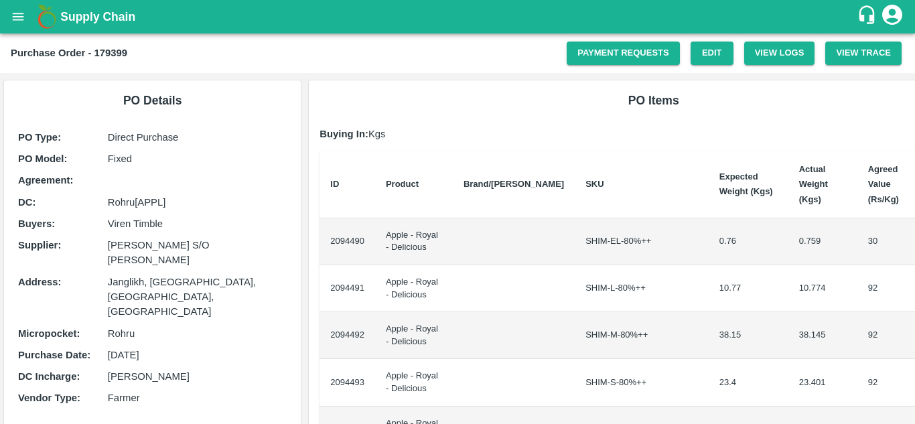
click at [340, 230] on td "2094490" at bounding box center [347, 241] width 56 height 47
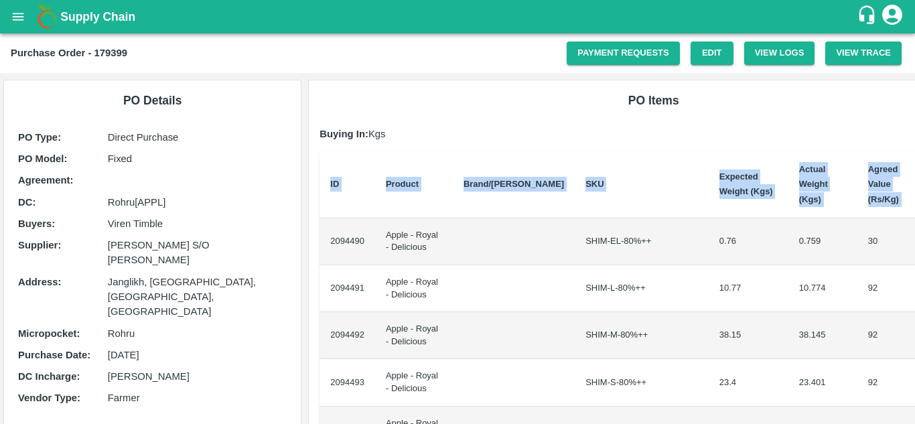
scroll to position [0, 28]
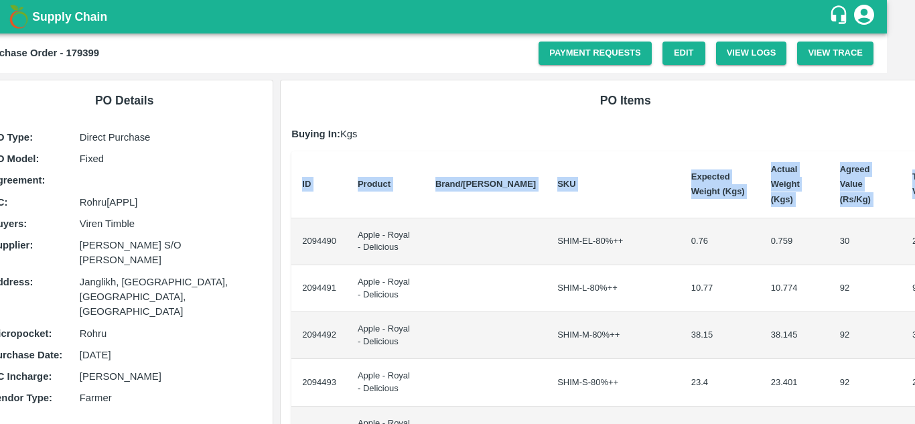
drag, startPoint x: 324, startPoint y: 226, endPoint x: 914, endPoint y: 374, distance: 608.5
click at [914, 374] on div "Supply Chain Purchase Order - 179399 Payment Requests Edit View Logs View Trace…" at bounding box center [457, 212] width 915 height 424
copy thead "ID Product Brand/[PERSON_NAME] Expected Weight (Kgs) Actual Weight (Kgs) Agreed…"
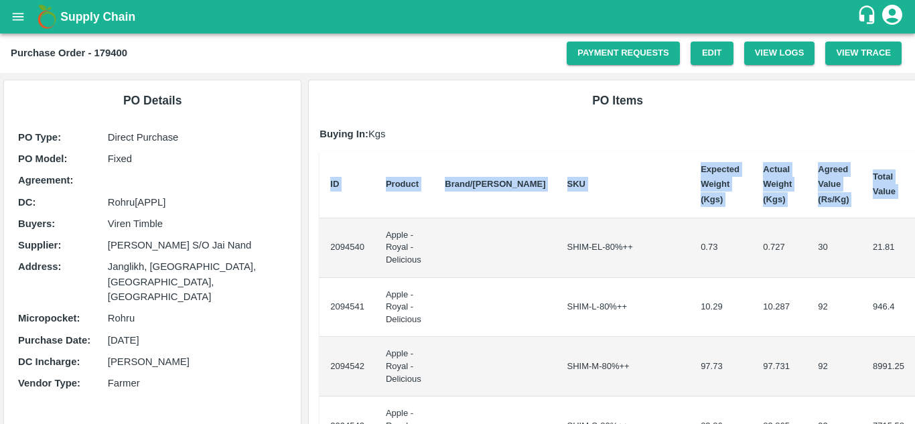
drag, startPoint x: 328, startPoint y: 240, endPoint x: 914, endPoint y: 323, distance: 592.0
click at [914, 323] on div "Supply Chain Purchase Order - 179400 Payment Requests Edit View Logs View Trace…" at bounding box center [457, 212] width 915 height 424
copy thead "ID Product Brand/[PERSON_NAME] Expected Weight (Kgs) Actual Weight (Kgs) Agreed…"
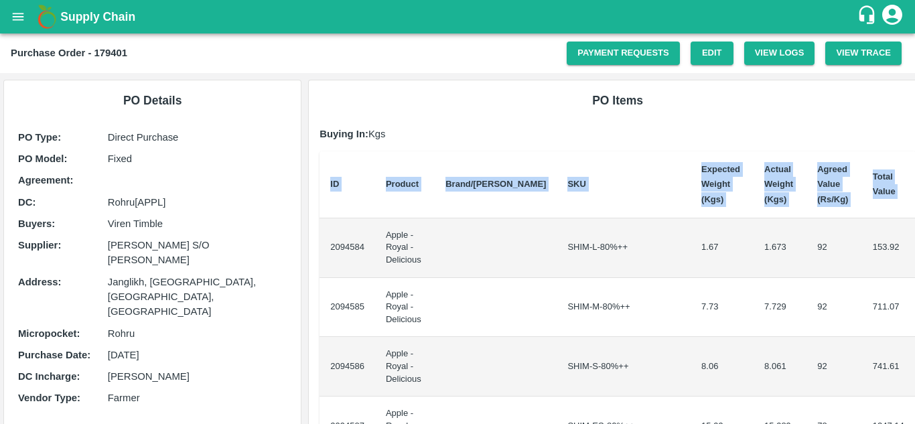
drag, startPoint x: 327, startPoint y: 240, endPoint x: 914, endPoint y: 293, distance: 589.0
click at [914, 293] on div "Supply Chain Purchase Order - 179401 Payment Requests Edit View Logs View Trace…" at bounding box center [457, 212] width 915 height 424
copy thead "ID Product Brand/[PERSON_NAME] Expected Weight (Kgs) Actual Weight (Kgs) Agreed…"
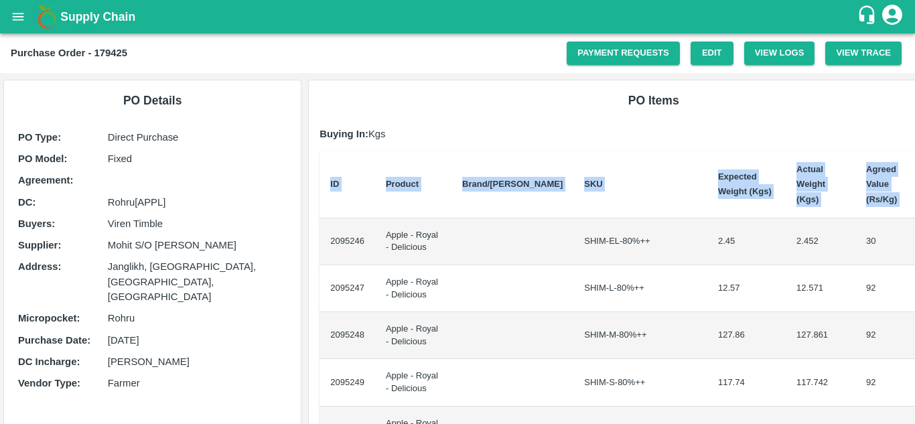
scroll to position [0, 28]
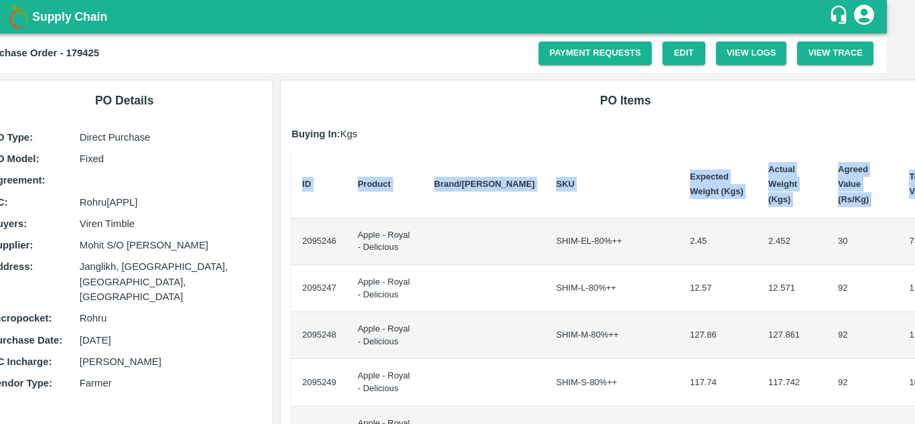
drag, startPoint x: 327, startPoint y: 222, endPoint x: 914, endPoint y: 323, distance: 596.0
click at [914, 323] on div "Supply Chain Purchase Order - 179425 Payment Requests Edit View Logs View Trace…" at bounding box center [457, 212] width 915 height 424
copy thead "ID Product Brand/[PERSON_NAME] Expected Weight (Kgs) Actual Weight (Kgs) Agreed…"
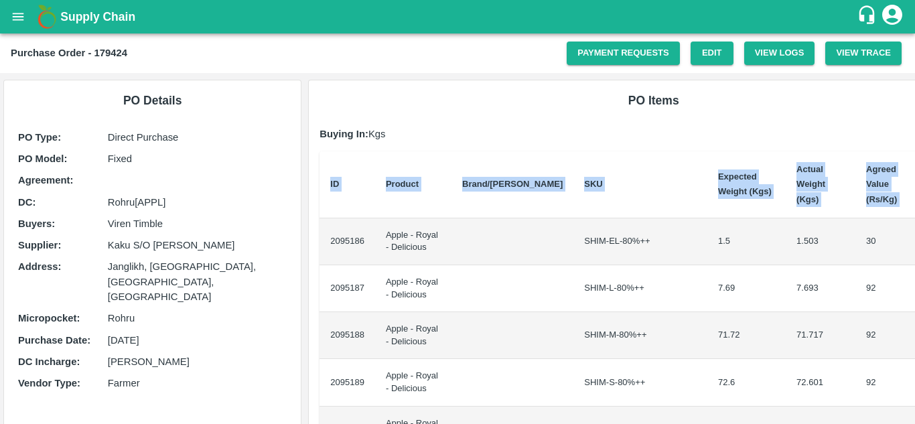
scroll to position [0, 28]
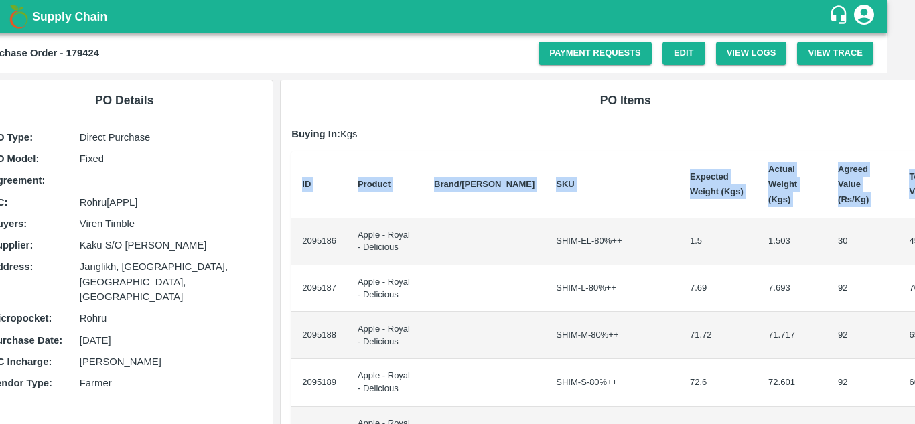
drag, startPoint x: 327, startPoint y: 226, endPoint x: 914, endPoint y: 253, distance: 587.3
click at [914, 253] on div "Supply Chain Purchase Order - 179424 Payment Requests Edit View Logs View Trace…" at bounding box center [457, 212] width 915 height 424
copy thead "ID Product Brand/[PERSON_NAME] Expected Weight (Kgs) Actual Weight (Kgs) Agreed…"
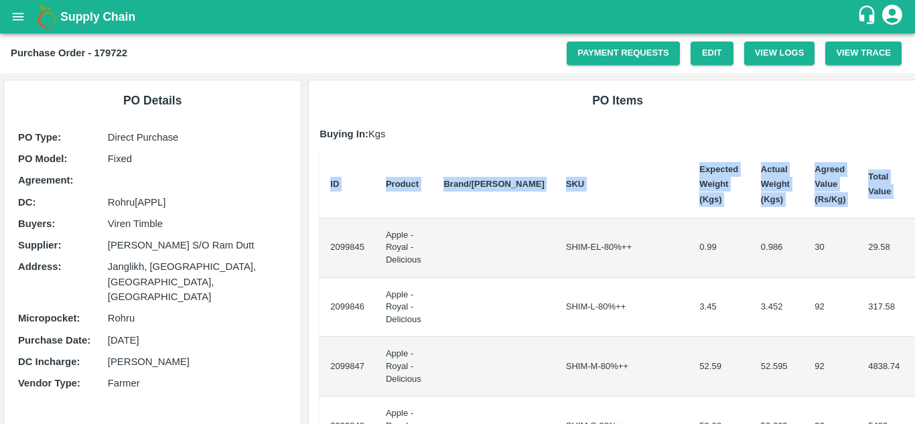
drag, startPoint x: 328, startPoint y: 242, endPoint x: 914, endPoint y: 325, distance: 592.0
click at [914, 325] on div "Supply Chain Purchase Order - 179722 Payment Requests Edit View Logs View Trace…" at bounding box center [457, 212] width 915 height 424
copy thead "ID Product Brand/[PERSON_NAME] Expected Weight (Kgs) Actual Weight (Kgs) Agreed…"
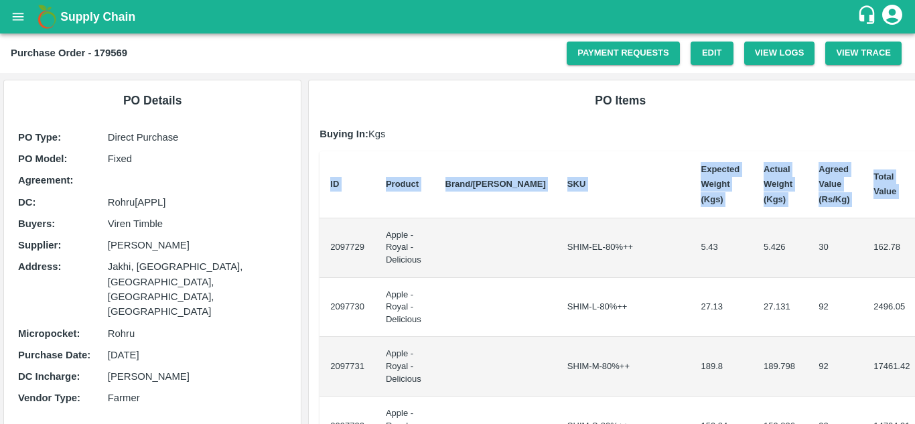
drag, startPoint x: 325, startPoint y: 242, endPoint x: 914, endPoint y: 282, distance: 590.0
click at [914, 282] on div "Supply Chain Purchase Order - 179569 Payment Requests Edit View Logs View Trace…" at bounding box center [457, 212] width 915 height 424
copy thead "ID Product Brand/[PERSON_NAME] Expected Weight (Kgs) Actual Weight (Kgs) Agreed…"
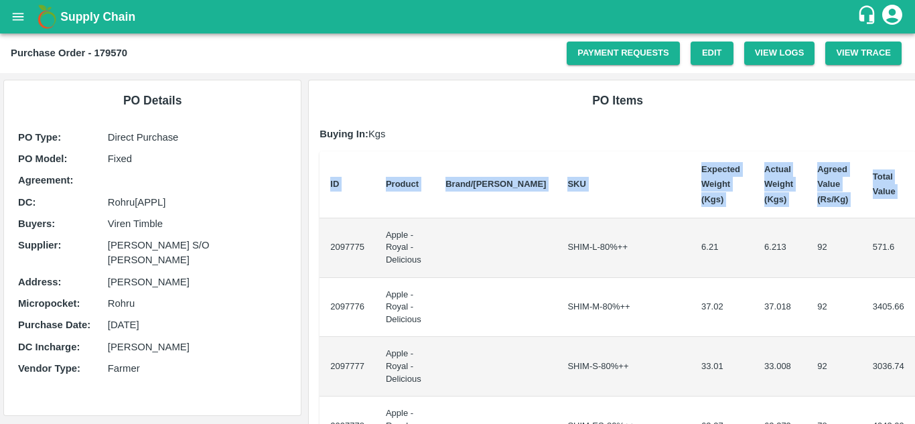
drag, startPoint x: 327, startPoint y: 242, endPoint x: 914, endPoint y: 360, distance: 599.1
click at [914, 360] on div "Supply Chain Purchase Order - 179570 Payment Requests Edit View Logs View Trace…" at bounding box center [457, 212] width 915 height 424
copy thead "ID Product Brand/[PERSON_NAME] Expected Weight (Kgs) Actual Weight (Kgs) Agreed…"
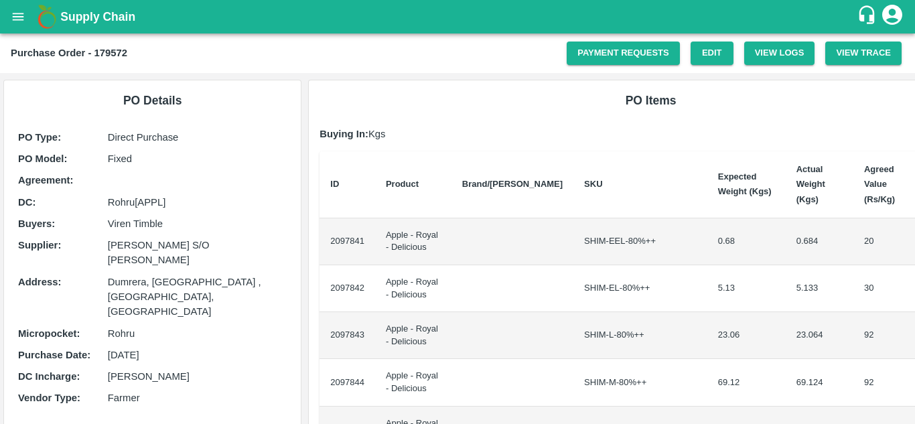
drag, startPoint x: 327, startPoint y: 243, endPoint x: 327, endPoint y: 226, distance: 17.4
click at [327, 226] on td "2097841" at bounding box center [347, 241] width 56 height 47
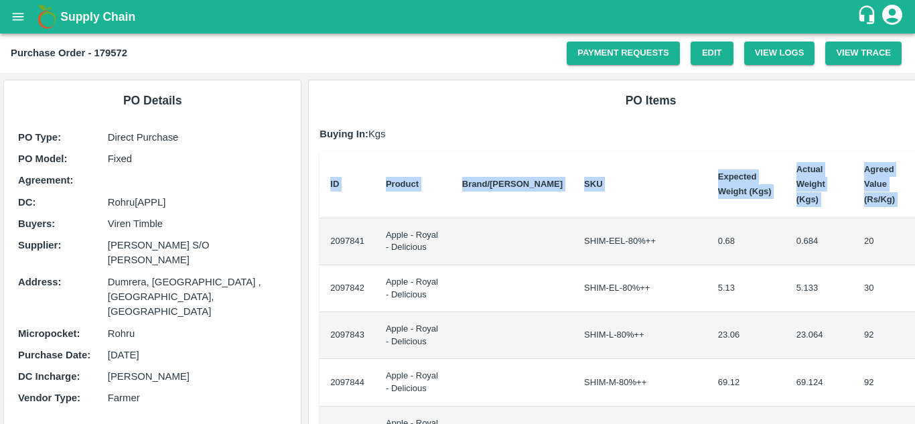
scroll to position [0, 23]
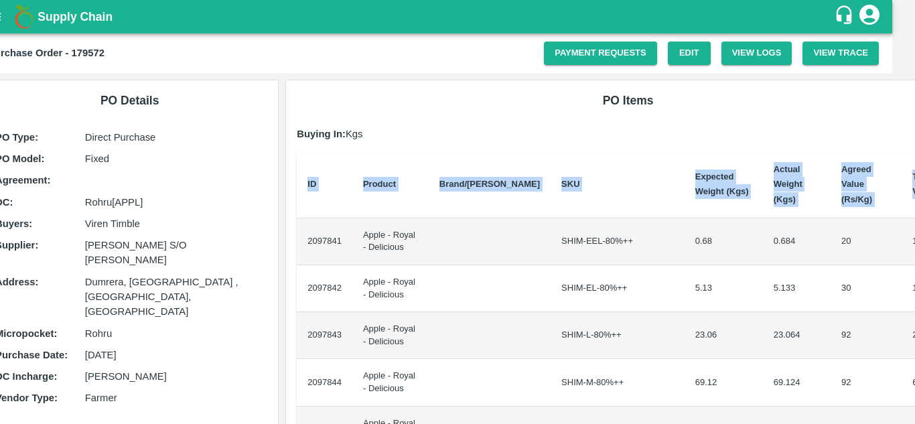
drag, startPoint x: 327, startPoint y: 226, endPoint x: 914, endPoint y: 301, distance: 592.1
click at [914, 301] on div "Supply Chain Purchase Order - 179572 Payment Requests Edit View Logs View Trace…" at bounding box center [457, 212] width 915 height 424
copy thead "ID Product Brand/[PERSON_NAME] Expected Weight (Kgs) Actual Weight (Kgs) Agreed…"
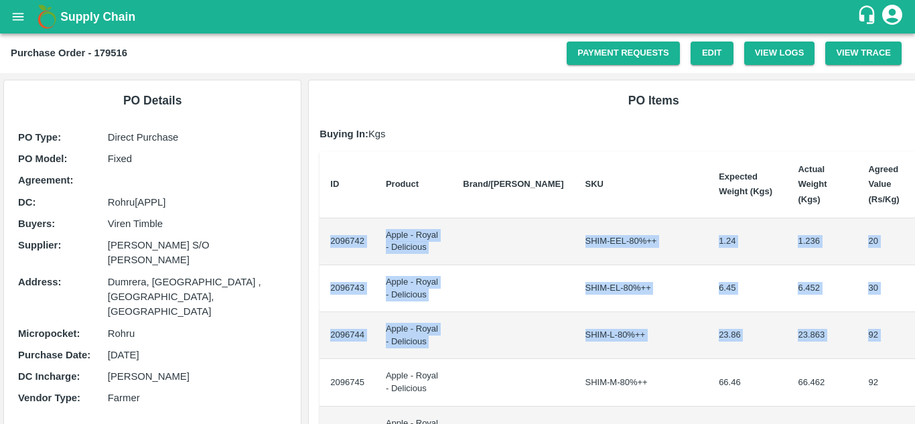
scroll to position [0, 28]
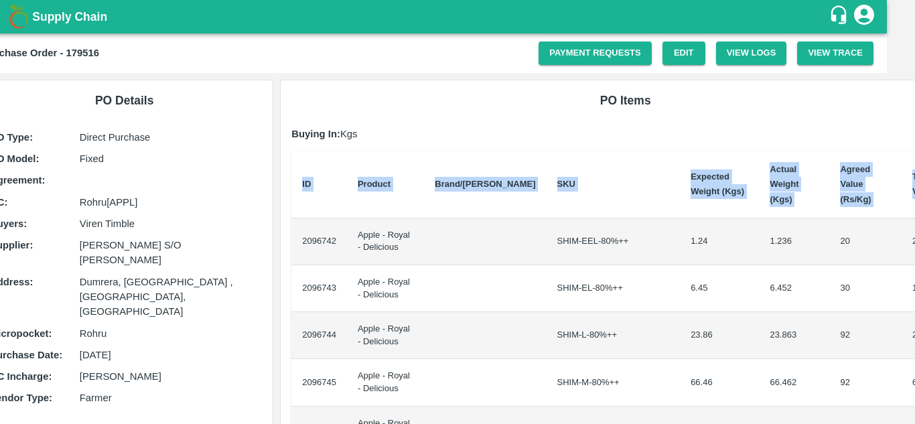
drag, startPoint x: 325, startPoint y: 226, endPoint x: 914, endPoint y: 311, distance: 594.7
click at [914, 311] on div "Supply Chain Purchase Order - 179516 Payment Requests Edit View Logs View Trace…" at bounding box center [457, 212] width 915 height 424
copy thead "ID Product Brand/[PERSON_NAME] Expected Weight (Kgs) Actual Weight (Kgs) Agreed…"
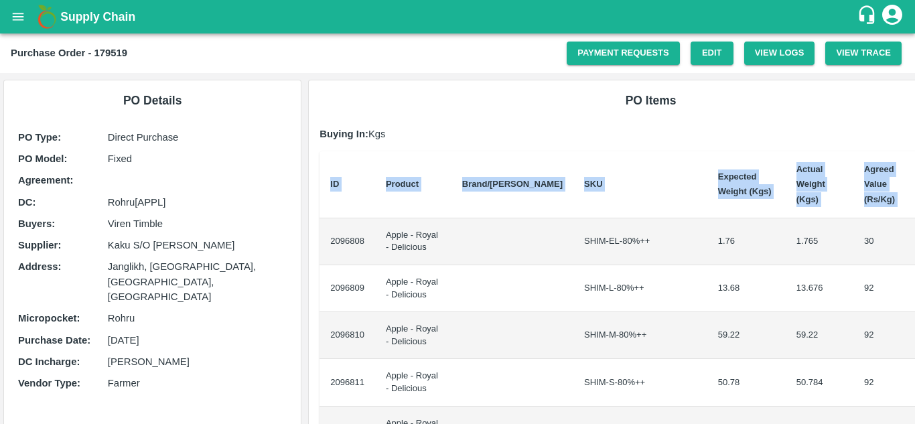
scroll to position [0, 23]
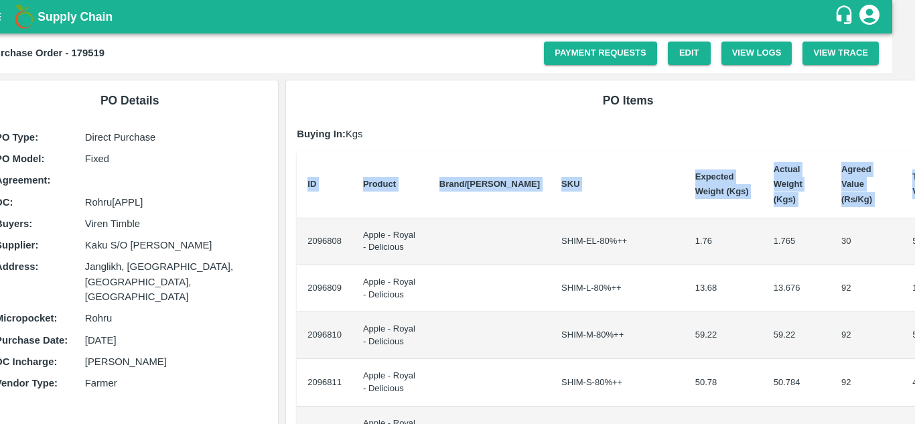
drag, startPoint x: 323, startPoint y: 222, endPoint x: 914, endPoint y: 323, distance: 600.0
click at [914, 323] on div "Supply Chain Purchase Order - 179519 Payment Requests Edit View Logs View Trace…" at bounding box center [457, 212] width 915 height 424
copy thead "ID Product Brand/[PERSON_NAME] Expected Weight (Kgs) Actual Weight (Kgs) Agreed…"
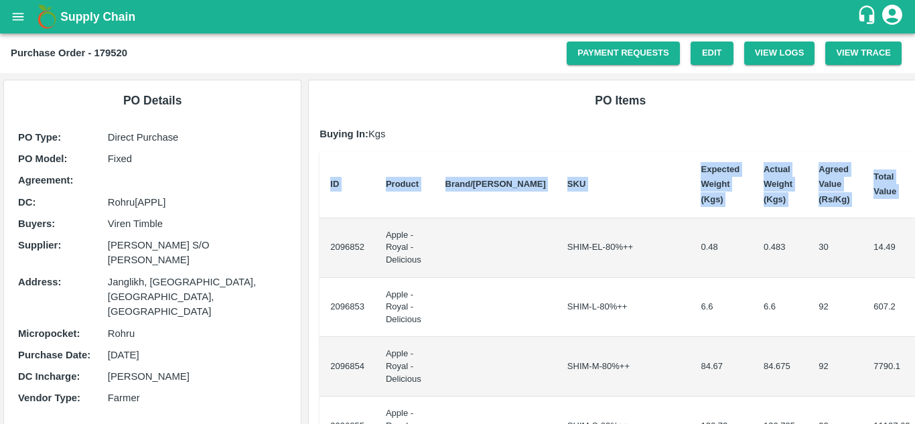
drag, startPoint x: 328, startPoint y: 239, endPoint x: 914, endPoint y: 305, distance: 589.8
click at [914, 305] on div "Supply Chain Purchase Order - 179520 Payment Requests Edit View Logs View Trace…" at bounding box center [457, 212] width 915 height 424
copy thead "ID Product Brand/[PERSON_NAME] Expected Weight (Kgs) Actual Weight (Kgs) Agreed…"
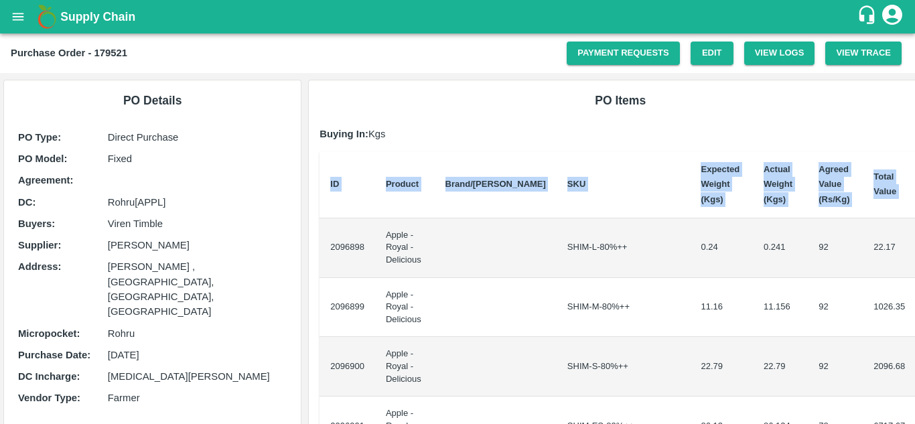
drag, startPoint x: 327, startPoint y: 241, endPoint x: 914, endPoint y: 217, distance: 587.2
click at [914, 217] on div "Supply Chain Purchase Order - 179521 Payment Requests Edit View Logs View Trace…" at bounding box center [457, 212] width 915 height 424
copy thead "ID Product Brand/[PERSON_NAME] Expected Weight (Kgs) Actual Weight (Kgs) Agreed…"
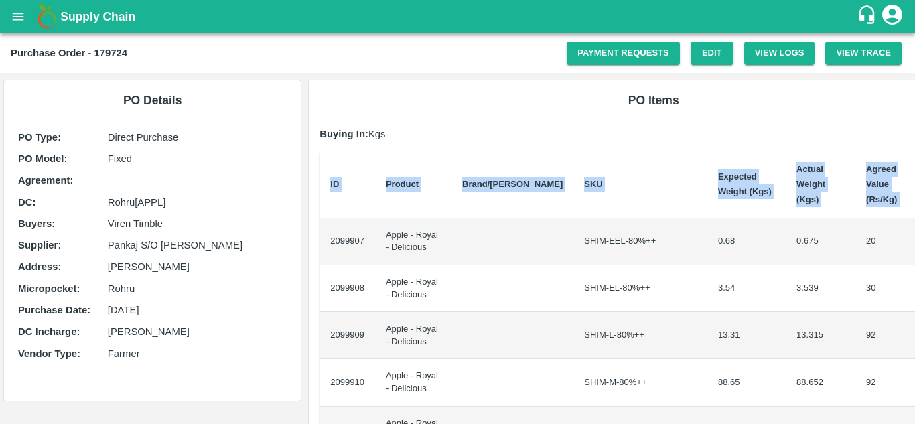
scroll to position [0, 28]
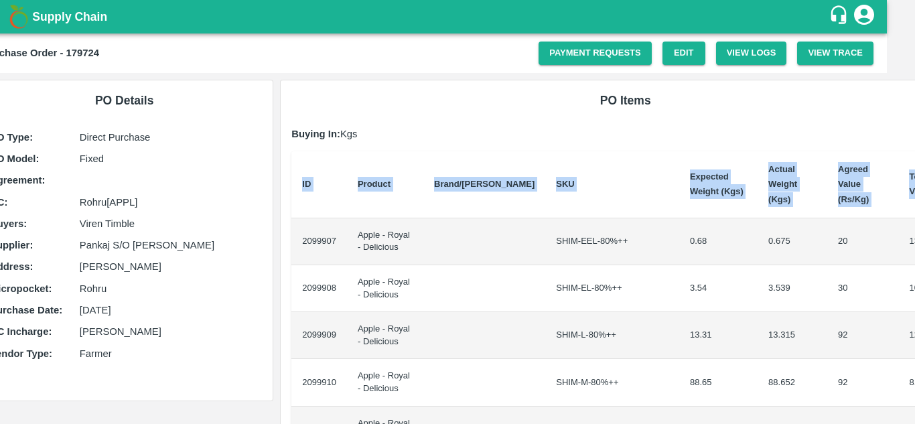
drag, startPoint x: 328, startPoint y: 228, endPoint x: 914, endPoint y: 259, distance: 586.8
click at [914, 259] on div "Supply Chain Purchase Order - 179724 Payment Requests Edit View Logs View Trace…" at bounding box center [457, 212] width 915 height 424
copy thead "ID Product Brand/[PERSON_NAME] Expected Weight (Kgs) Actual Weight (Kgs) Agreed…"
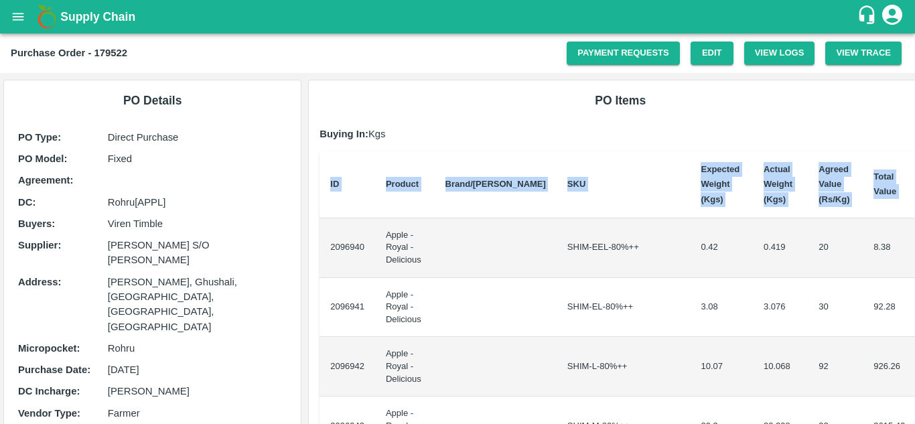
drag, startPoint x: 325, startPoint y: 242, endPoint x: 914, endPoint y: 323, distance: 594.9
click at [914, 323] on div "Supply Chain Purchase Order - 179522 Payment Requests Edit View Logs View Trace…" at bounding box center [457, 212] width 915 height 424
copy thead "ID Product Brand/[PERSON_NAME] Expected Weight (Kgs) Actual Weight (Kgs) Agreed…"
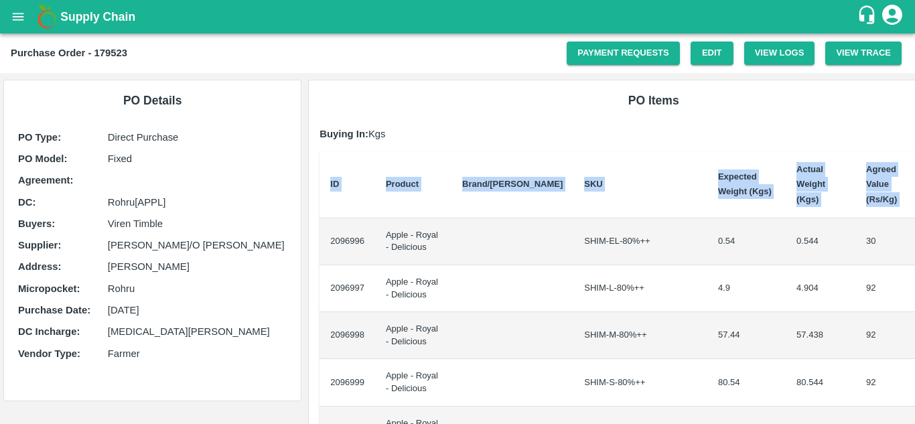
scroll to position [0, 28]
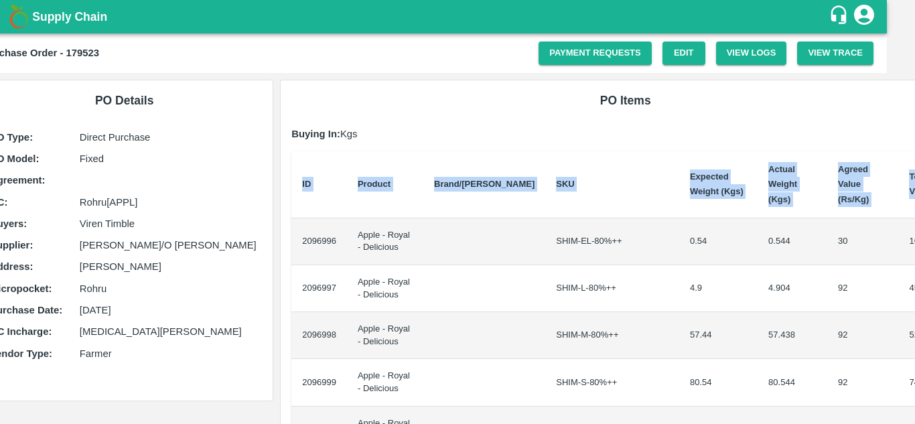
drag, startPoint x: 327, startPoint y: 228, endPoint x: 914, endPoint y: 277, distance: 589.4
click at [914, 277] on div "Supply Chain Purchase Order - 179523 Payment Requests Edit View Logs View Trace…" at bounding box center [457, 212] width 915 height 424
copy thead "ID Product Brand/[PERSON_NAME] Expected Weight (Kgs) Actual Weight (Kgs) Agreed…"
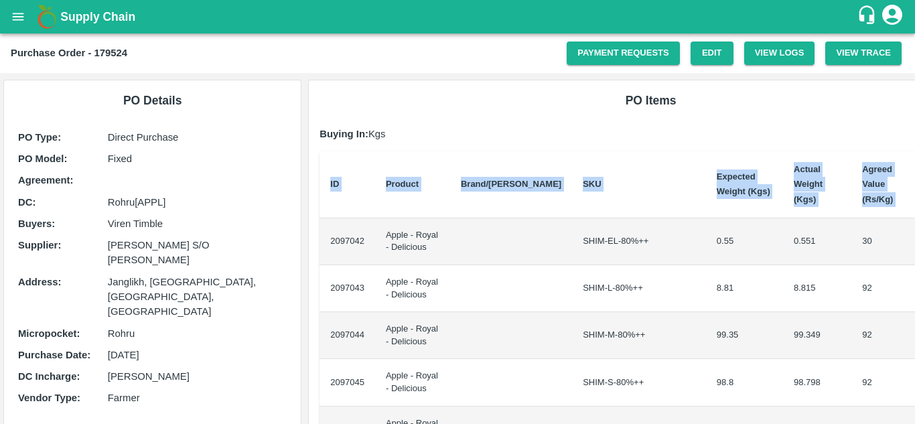
scroll to position [0, 23]
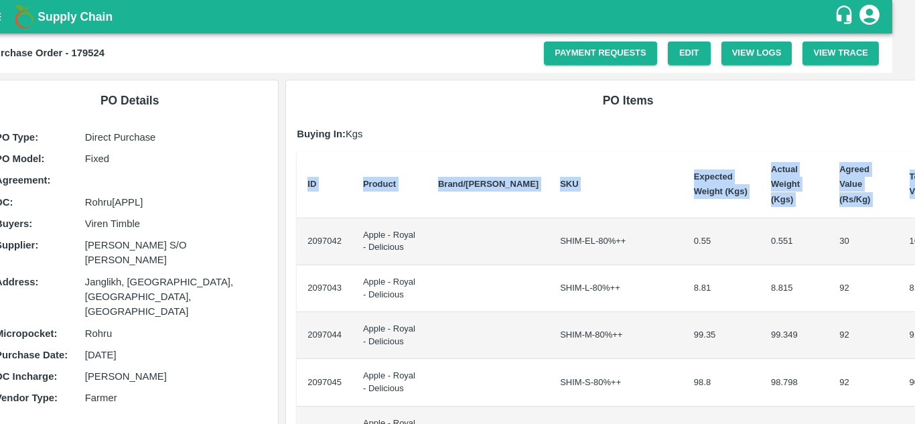
drag, startPoint x: 328, startPoint y: 225, endPoint x: 914, endPoint y: 336, distance: 595.7
click at [914, 336] on div "Supply Chain Purchase Order - 179524 Payment Requests Edit View Logs View Trace…" at bounding box center [457, 212] width 915 height 424
copy thead "ID Product Brand/[PERSON_NAME] Expected Weight (Kgs) Actual Weight (Kgs) Agreed…"
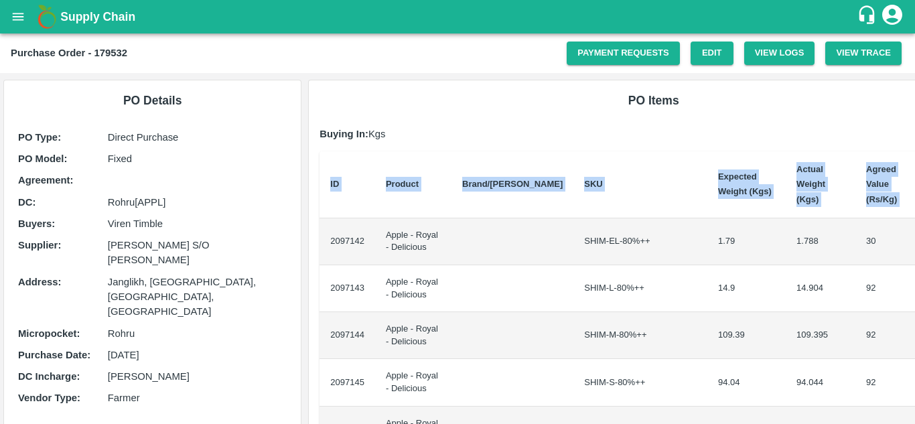
scroll to position [0, 28]
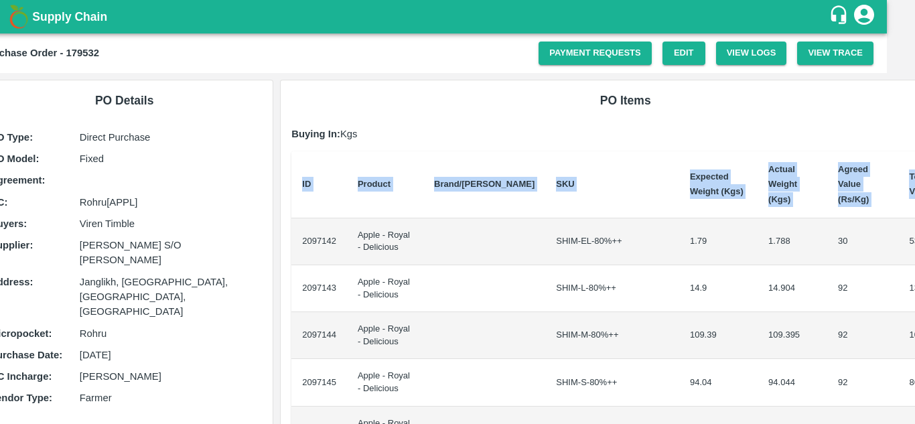
drag, startPoint x: 325, startPoint y: 226, endPoint x: 914, endPoint y: 301, distance: 594.1
click at [914, 301] on div "Supply Chain Purchase Order - 179532 Payment Requests Edit View Logs View Trace…" at bounding box center [457, 212] width 915 height 424
copy thead "ID Product Brand/[PERSON_NAME] Expected Weight (Kgs) Actual Weight (Kgs) Agreed…"
